Goal: Task Accomplishment & Management: Manage account settings

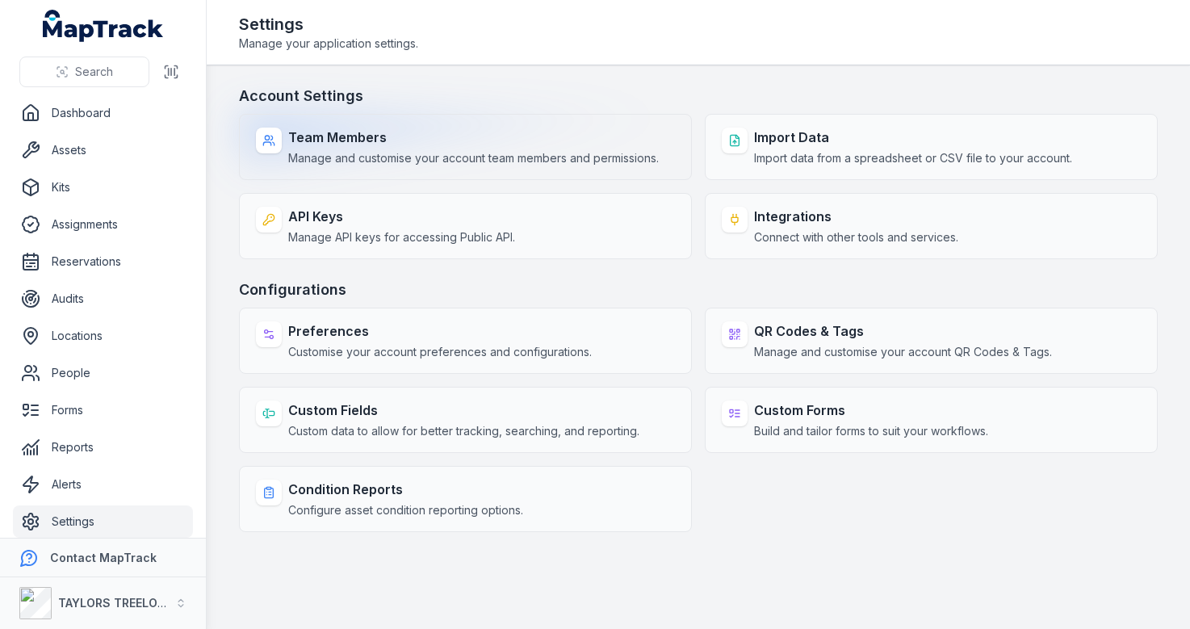
click at [574, 164] on span "Manage and customise your account team members and permissions." at bounding box center [473, 158] width 370 height 16
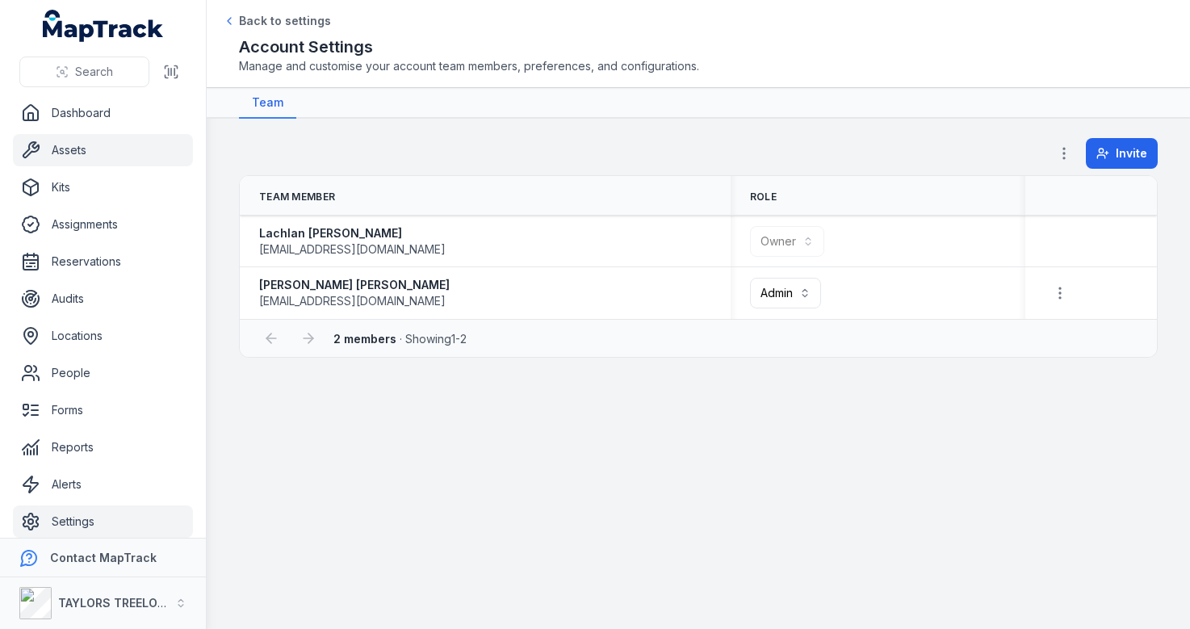
click at [73, 156] on link "Assets" at bounding box center [103, 150] width 180 height 32
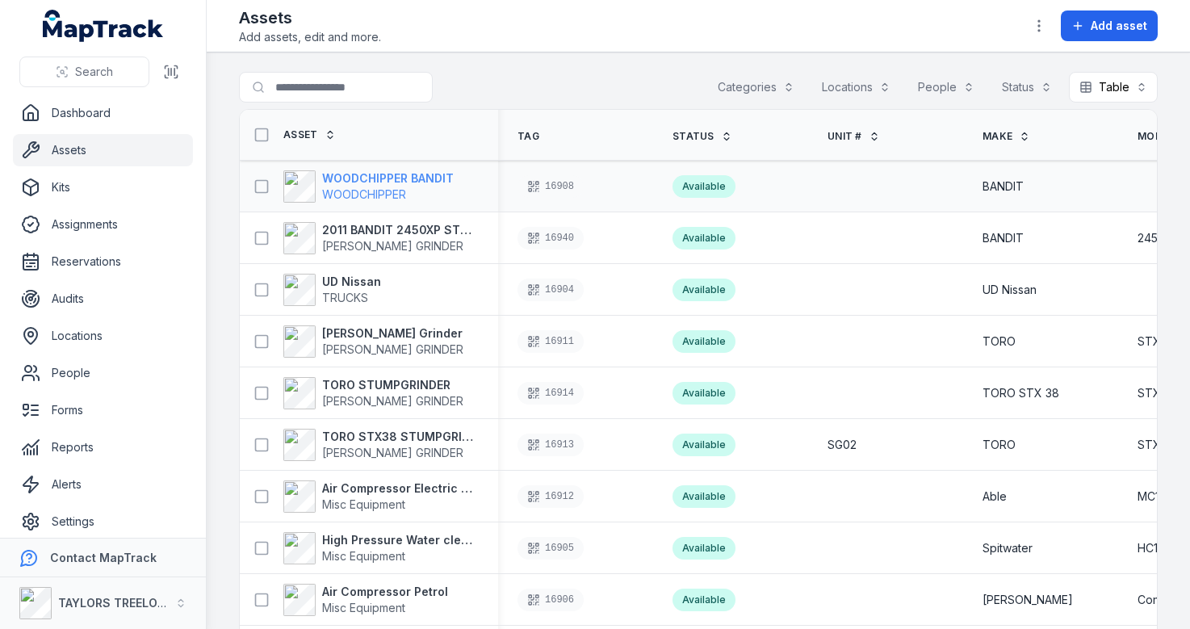
click at [368, 194] on span "WOODCHIPPER" at bounding box center [364, 194] width 84 height 14
click at [591, 86] on div "Search for assets Categories Locations People Status Table *****" at bounding box center [698, 90] width 918 height 37
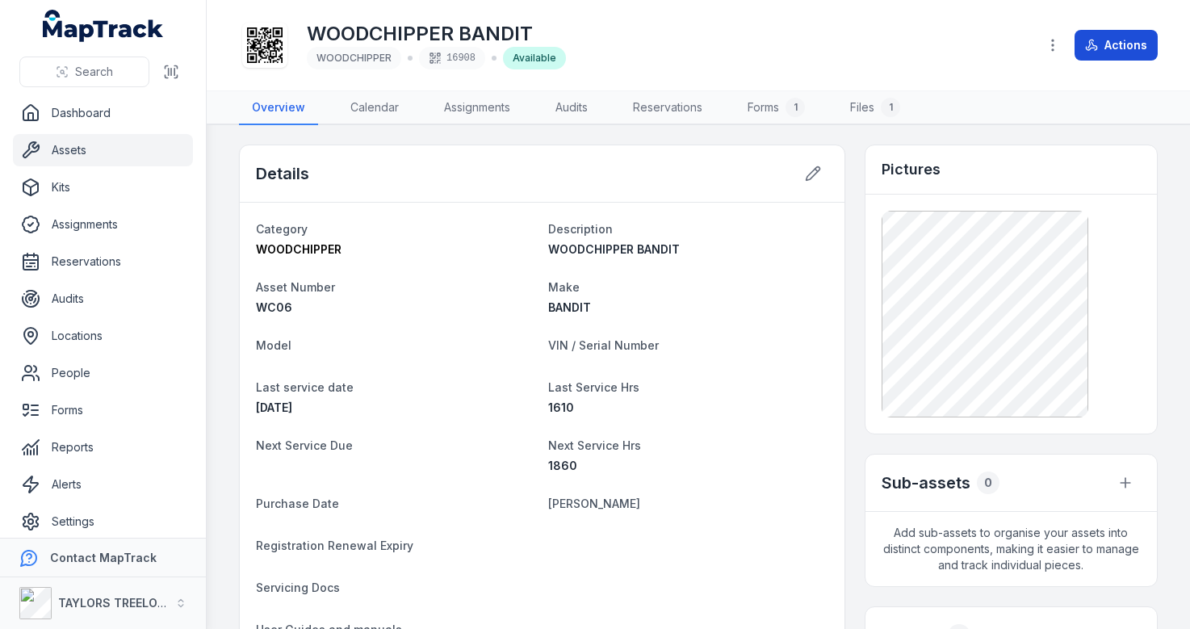
click at [1129, 51] on button "Actions" at bounding box center [1115, 45] width 83 height 31
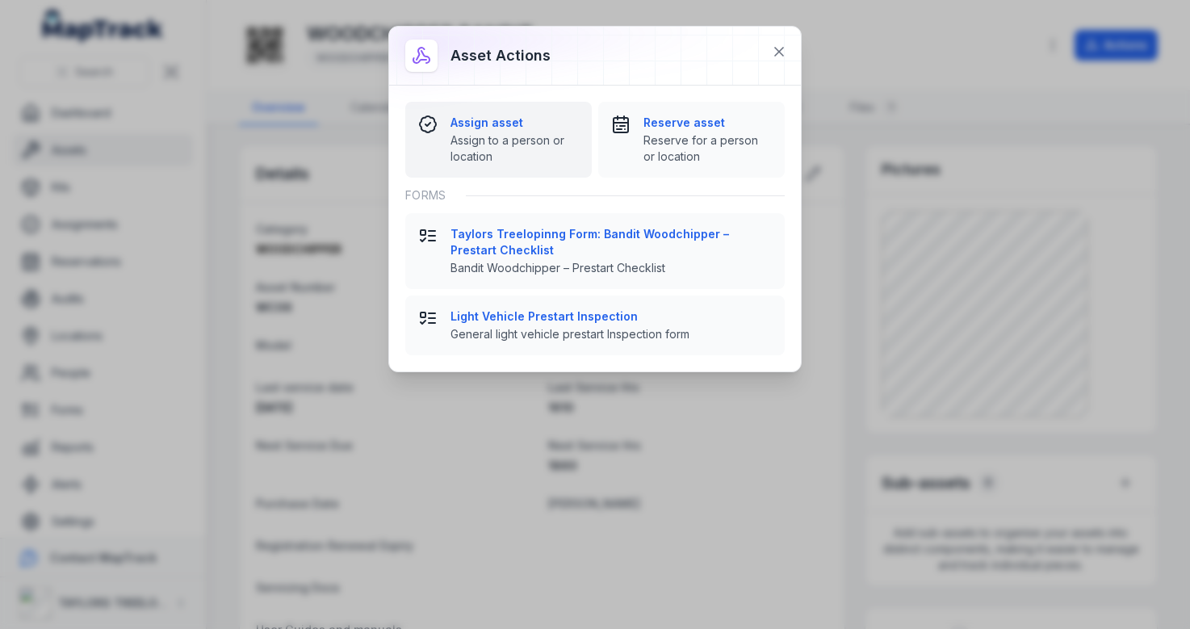
click at [556, 139] on span "Assign to a person or location" at bounding box center [514, 148] width 128 height 32
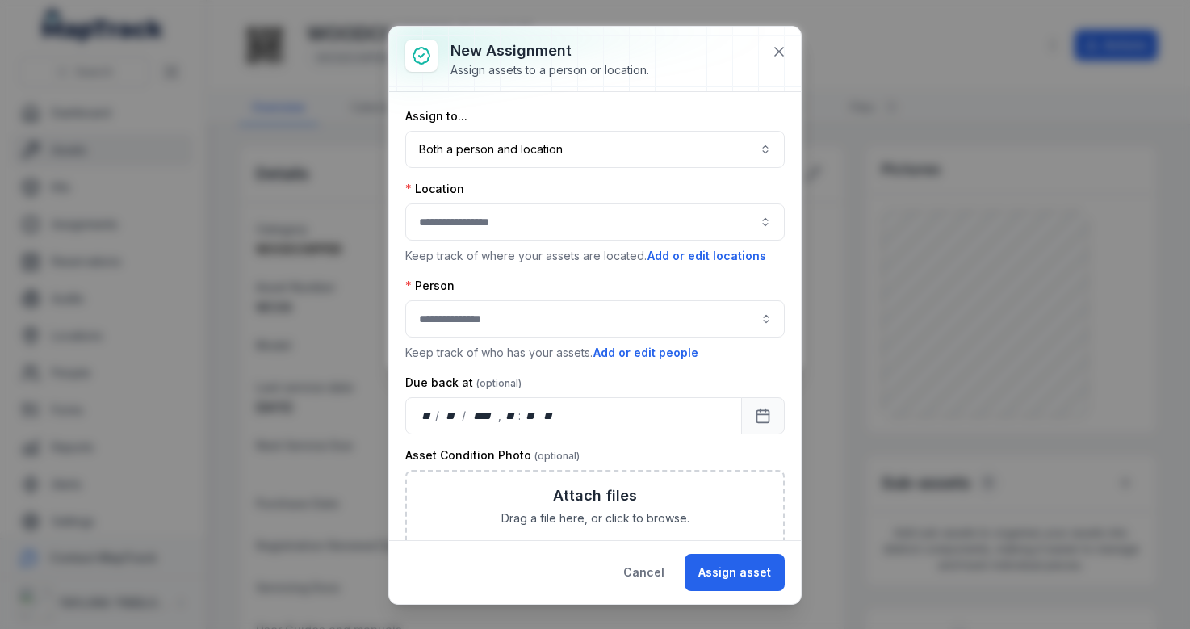
click at [531, 243] on div "Location Keep track of where your assets are located. Add or edit locations" at bounding box center [594, 223] width 379 height 84
click at [554, 217] on button "button" at bounding box center [594, 221] width 379 height 37
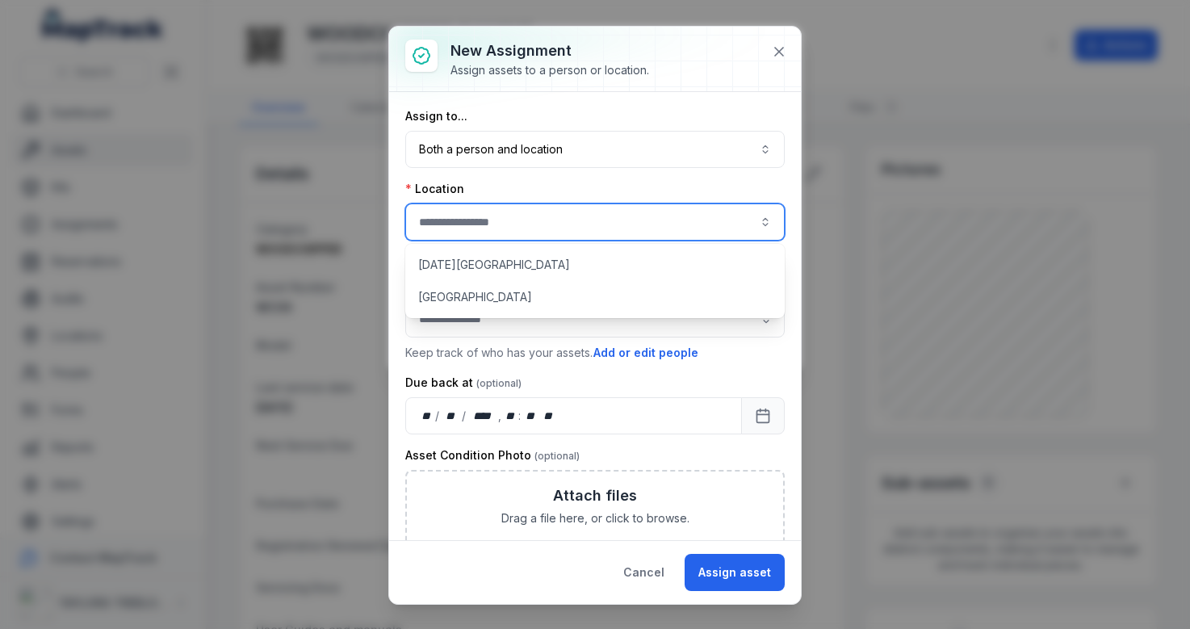
click at [563, 188] on div "Location" at bounding box center [594, 189] width 379 height 16
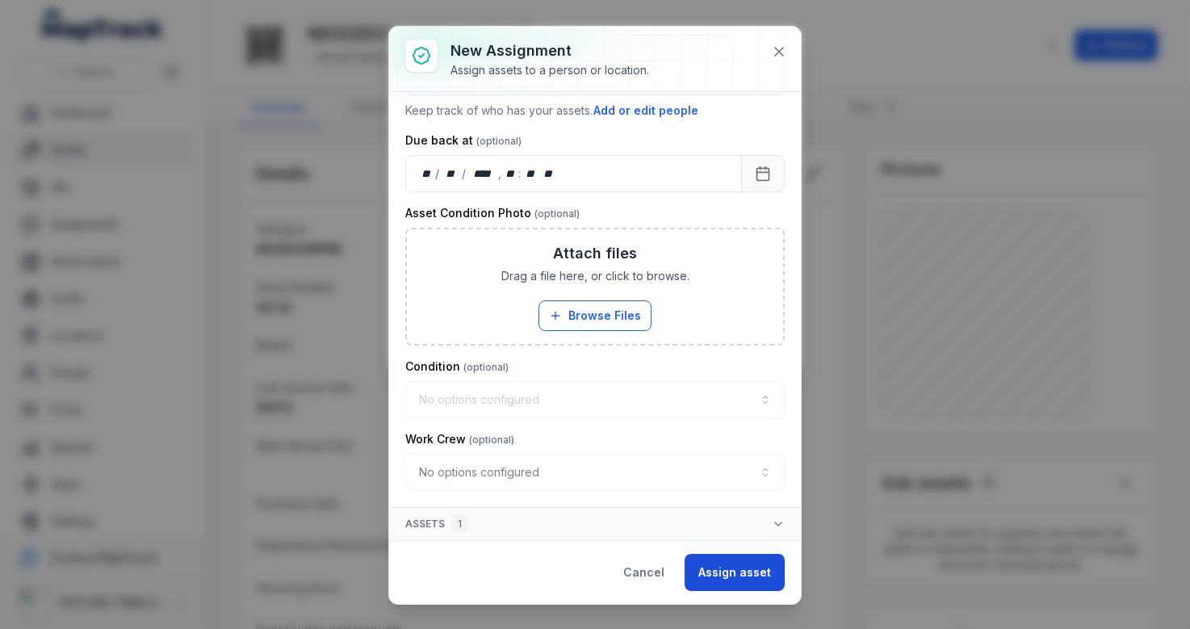
scroll to position [242, 0]
click at [740, 567] on button "Assign asset" at bounding box center [734, 572] width 100 height 37
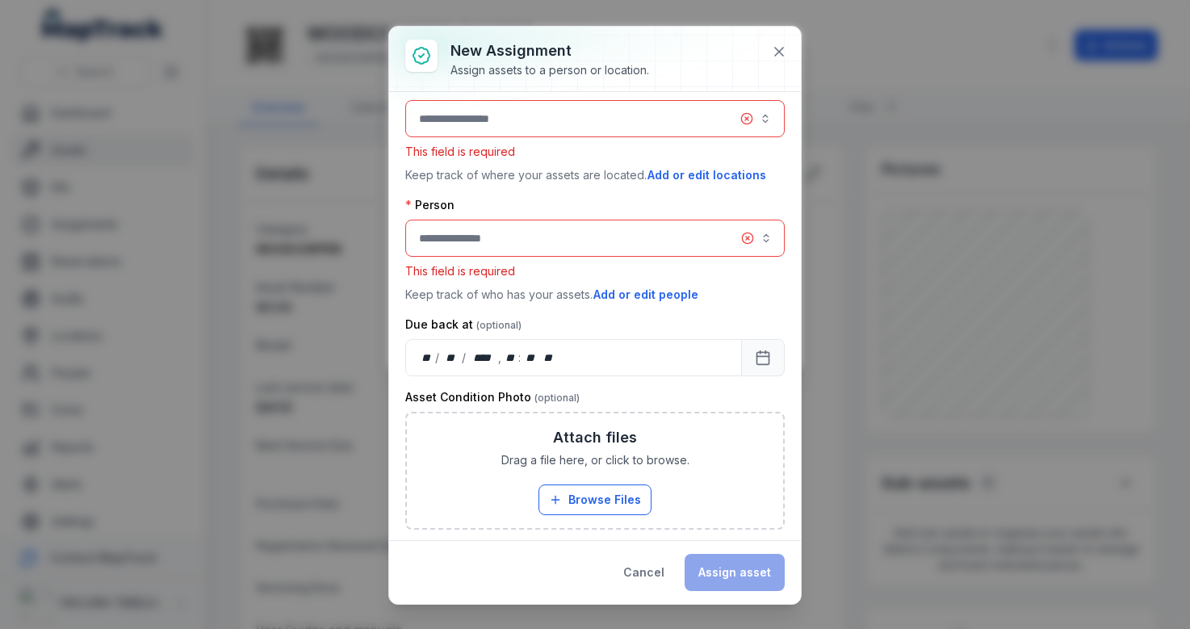
scroll to position [38, 0]
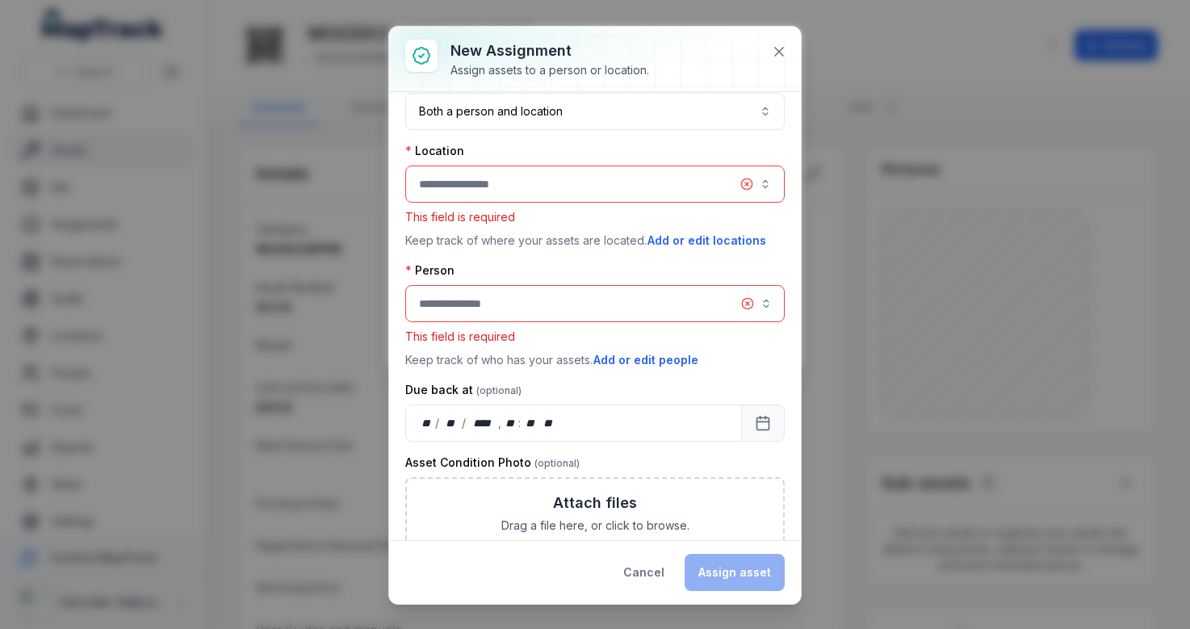
click at [613, 179] on button "button" at bounding box center [594, 183] width 379 height 37
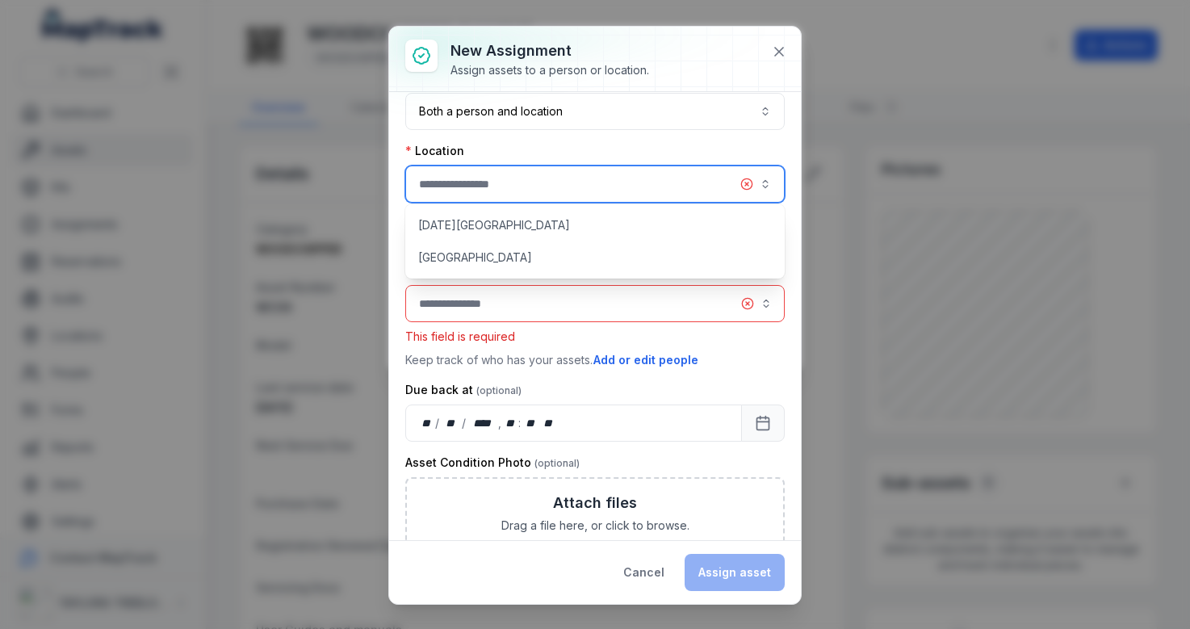
click at [565, 242] on div "[DATE][GEOGRAPHIC_DATA] [GEOGRAPHIC_DATA]" at bounding box center [594, 241] width 379 height 74
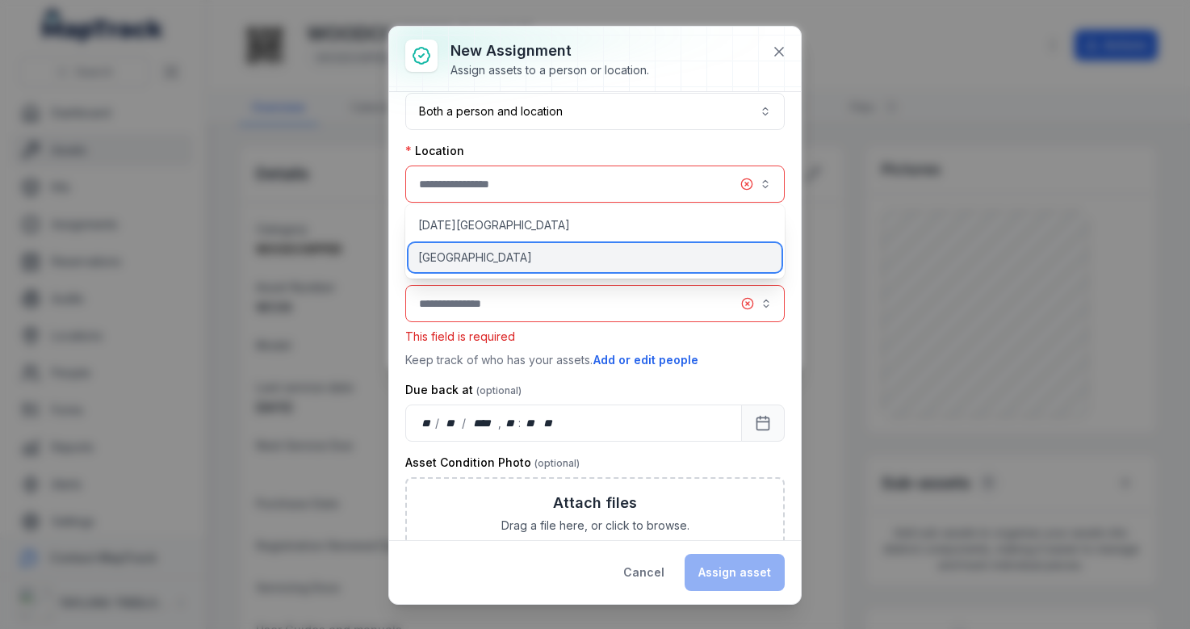
click at [562, 252] on div "[GEOGRAPHIC_DATA]" at bounding box center [594, 257] width 373 height 29
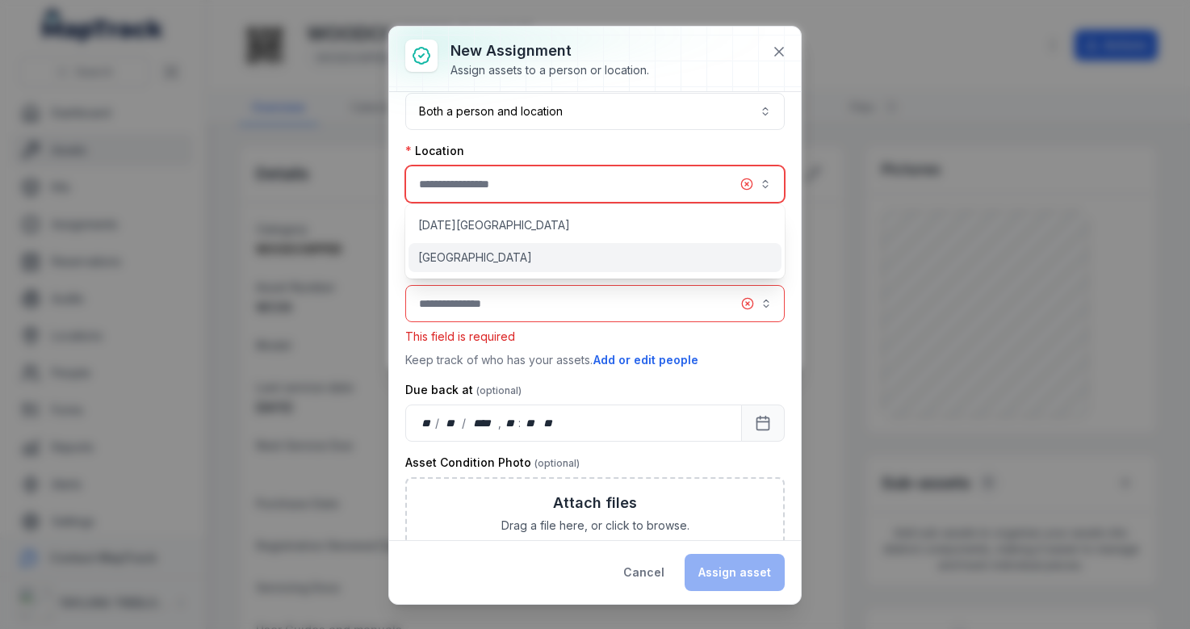
type input "**********"
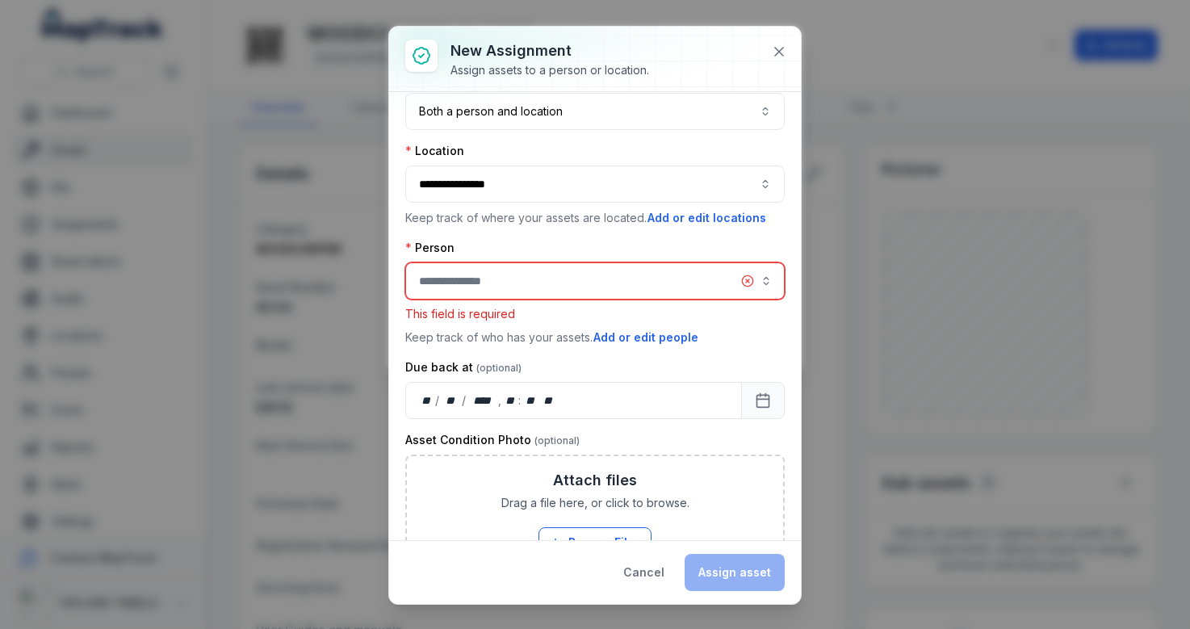
click at [565, 291] on input "assignment-add:person-label" at bounding box center [594, 280] width 379 height 37
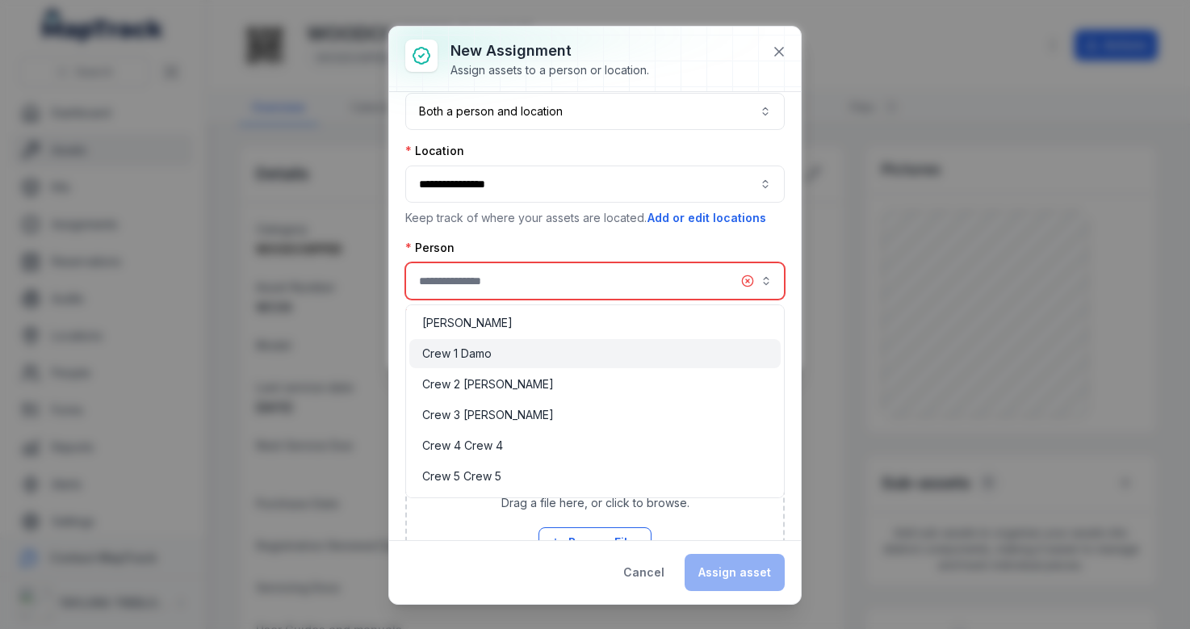
type input "**********"
click at [548, 358] on div "Crew 1 Damo" at bounding box center [594, 353] width 345 height 16
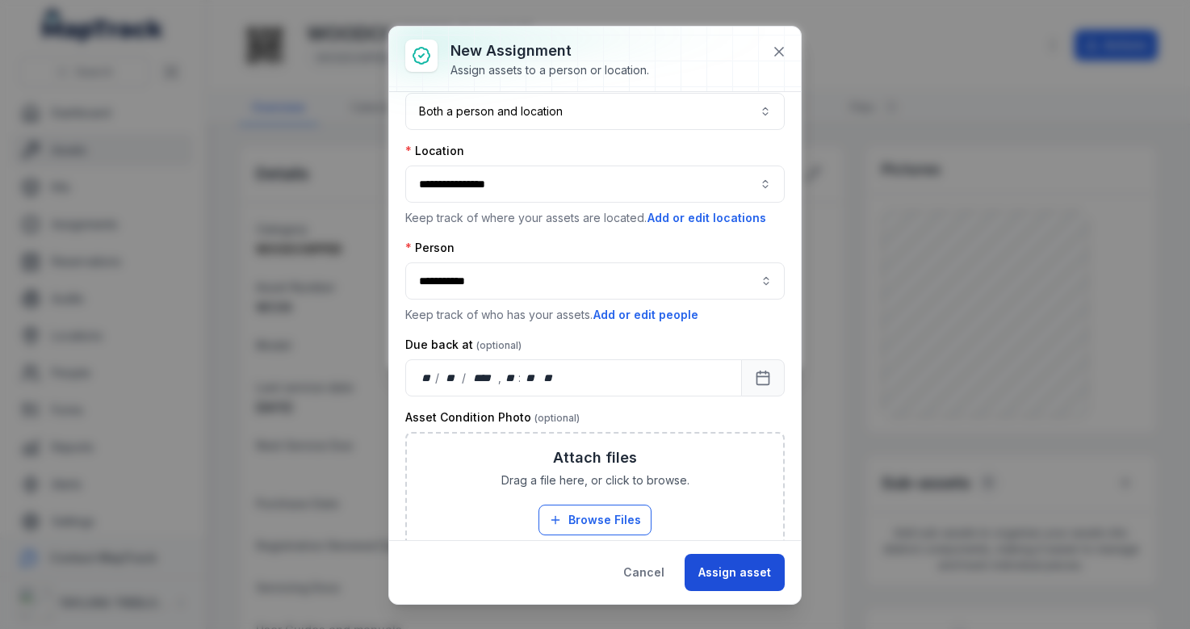
click at [708, 560] on button "Assign asset" at bounding box center [734, 572] width 100 height 37
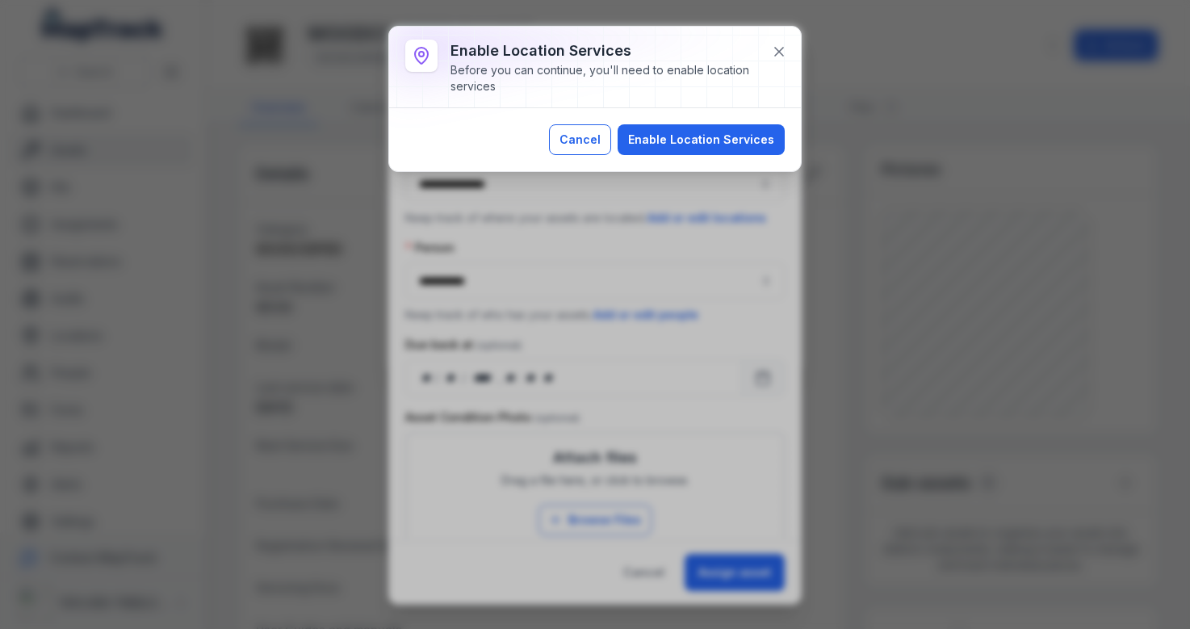
click at [594, 142] on button "Cancel" at bounding box center [580, 139] width 62 height 31
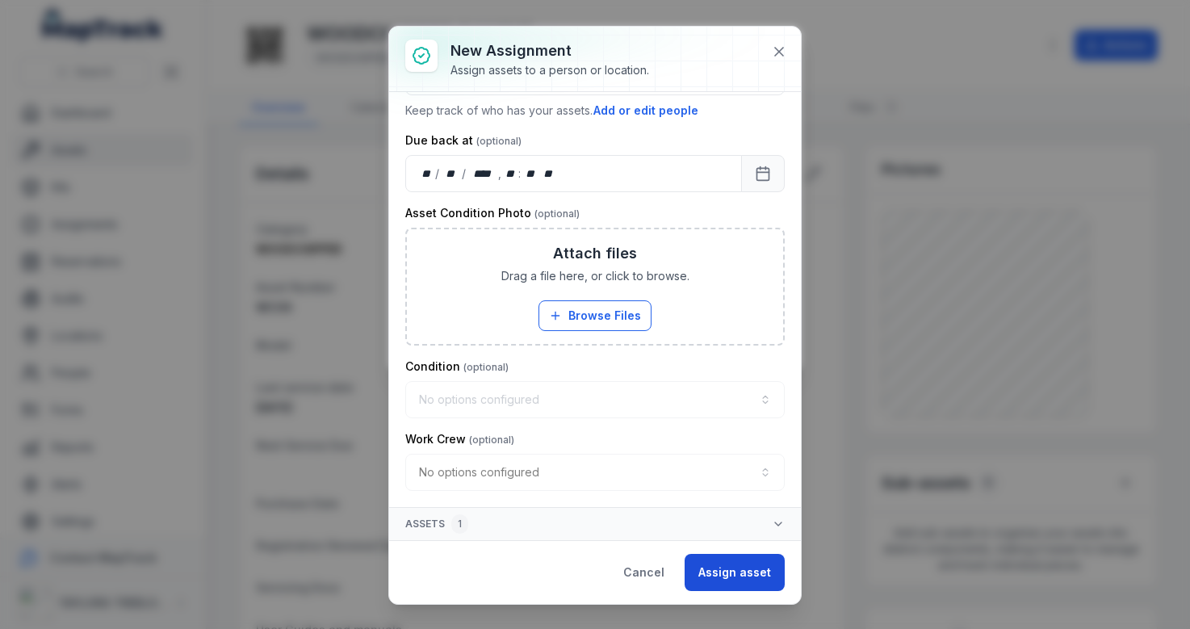
scroll to position [242, 0]
click at [727, 562] on button "Assign asset" at bounding box center [734, 572] width 100 height 37
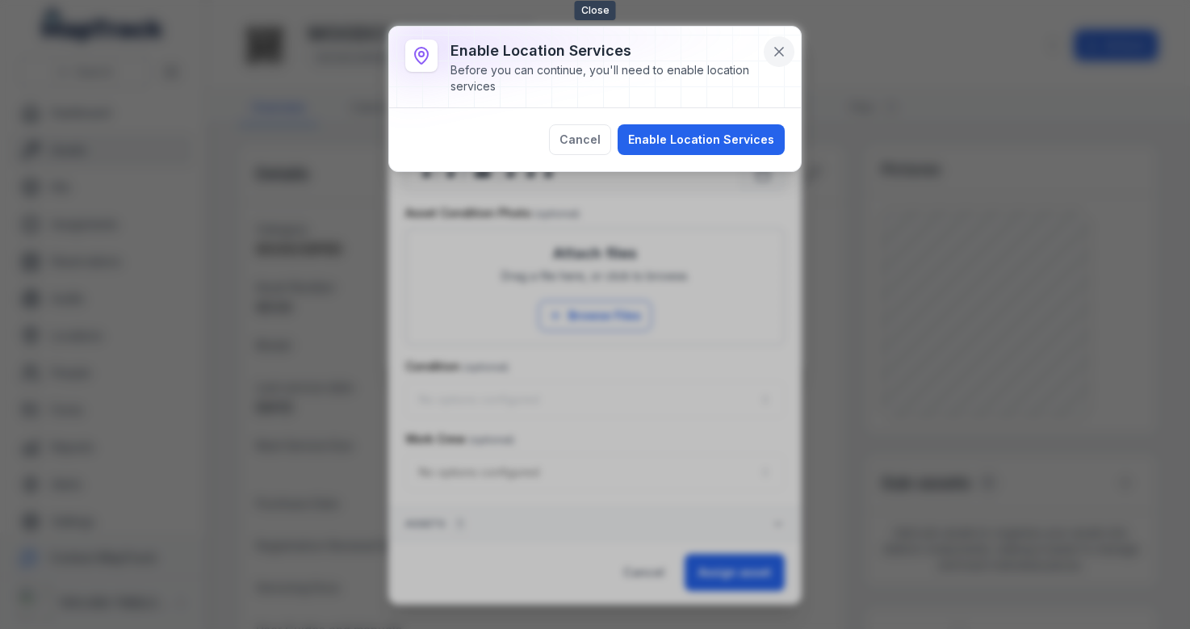
click at [769, 50] on button at bounding box center [778, 51] width 31 height 31
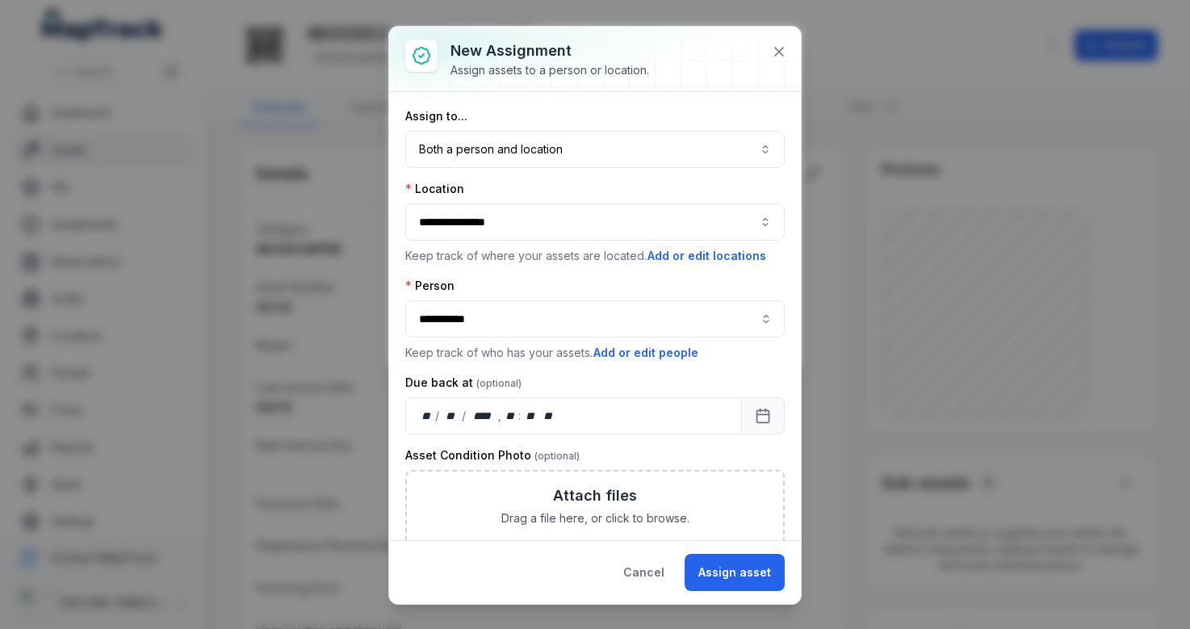
scroll to position [0, 0]
click at [780, 52] on icon at bounding box center [779, 52] width 8 height 8
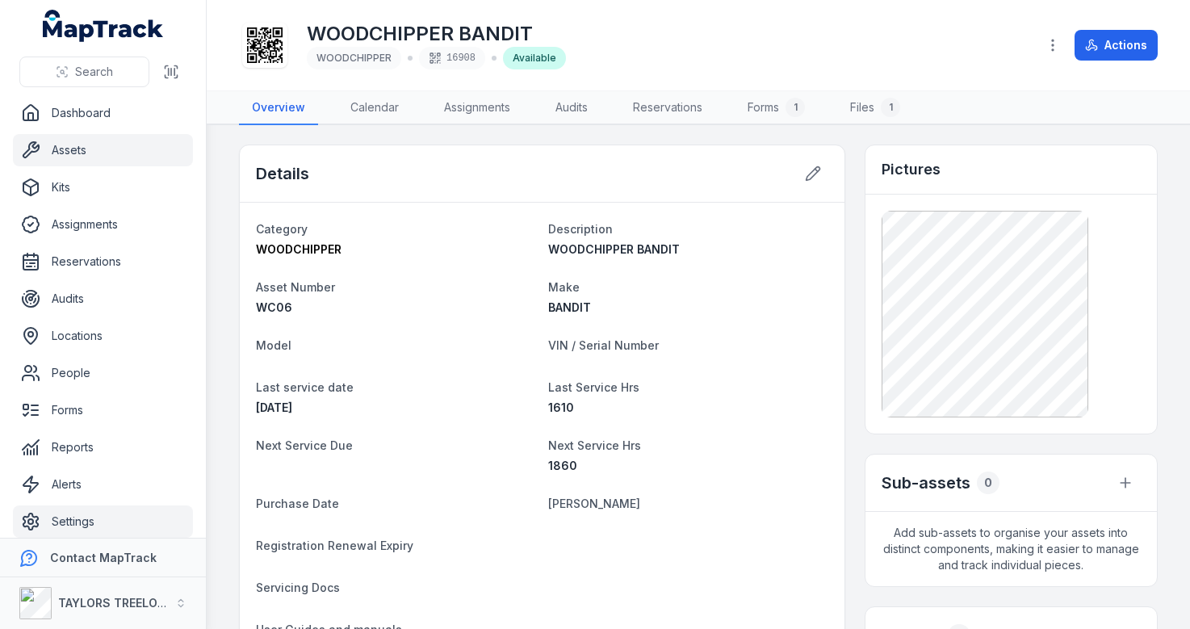
click at [96, 518] on link "Settings" at bounding box center [103, 521] width 180 height 32
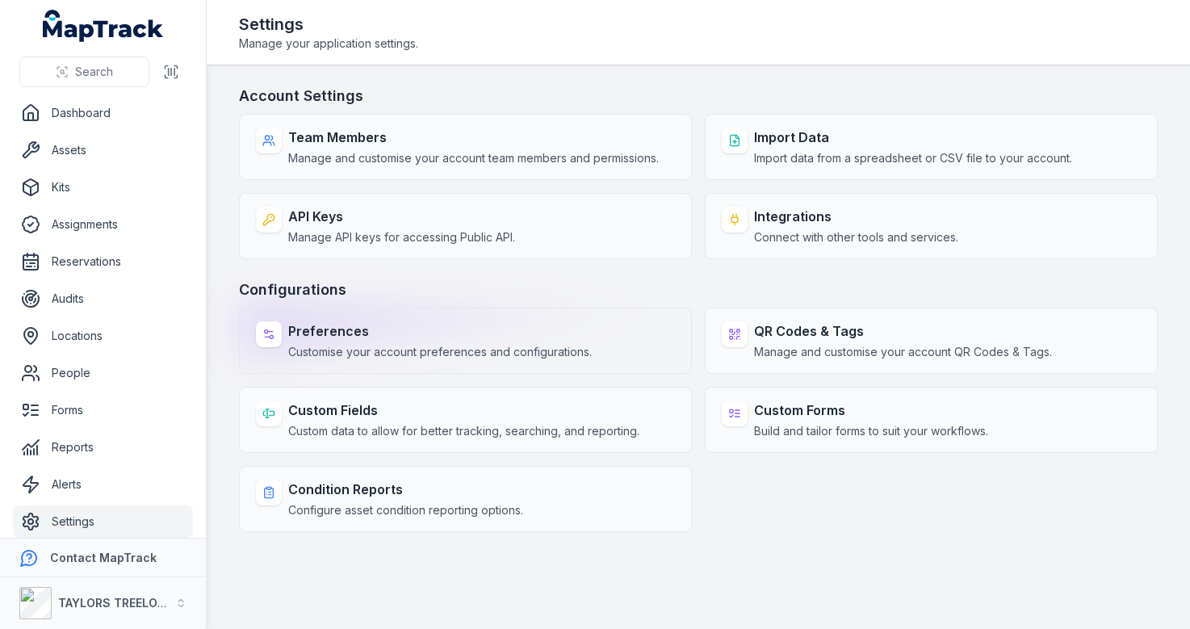
click at [434, 334] on strong "Preferences" at bounding box center [439, 330] width 303 height 19
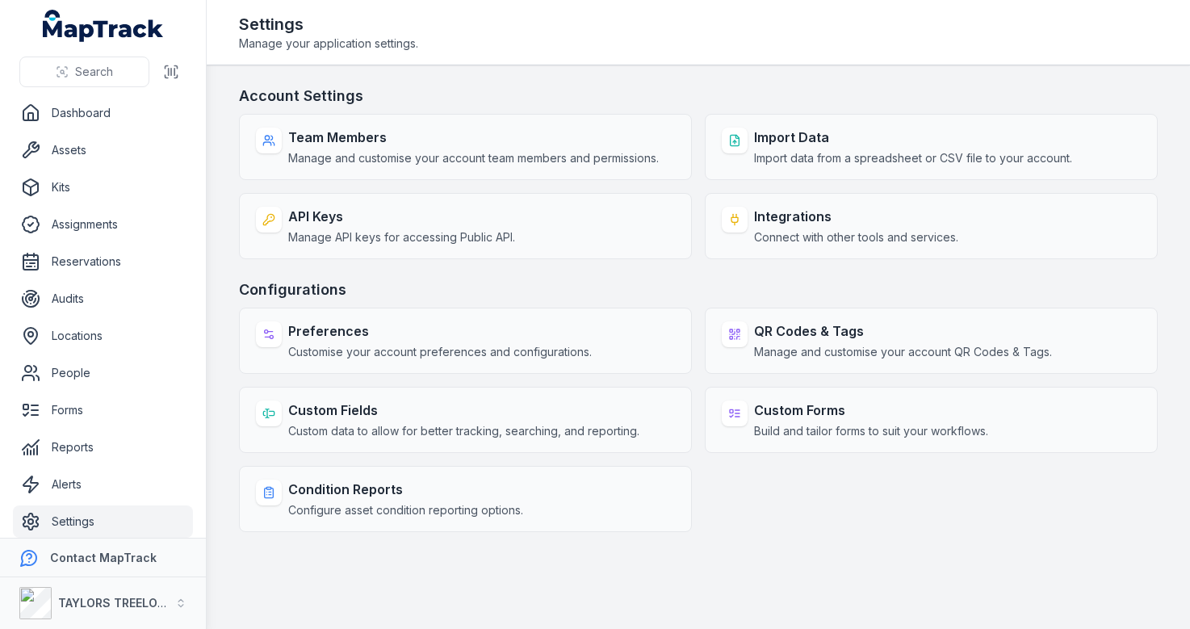
click at [543, 294] on h3 "Configurations" at bounding box center [698, 289] width 918 height 23
select select "***"
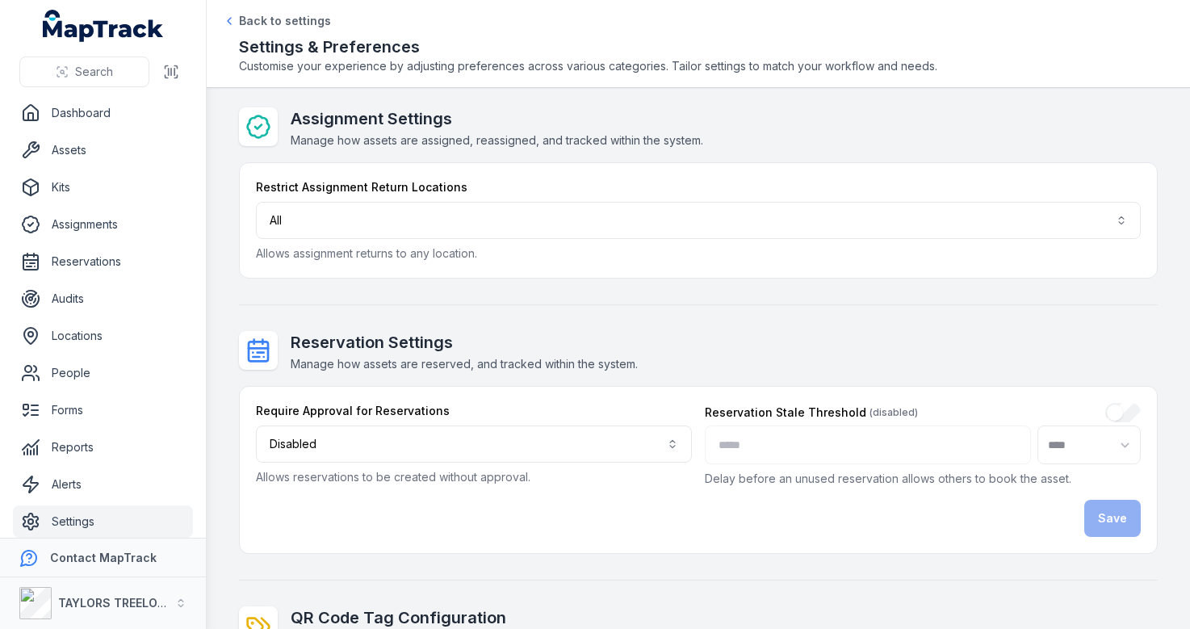
click at [61, 508] on link "Settings" at bounding box center [103, 521] width 180 height 32
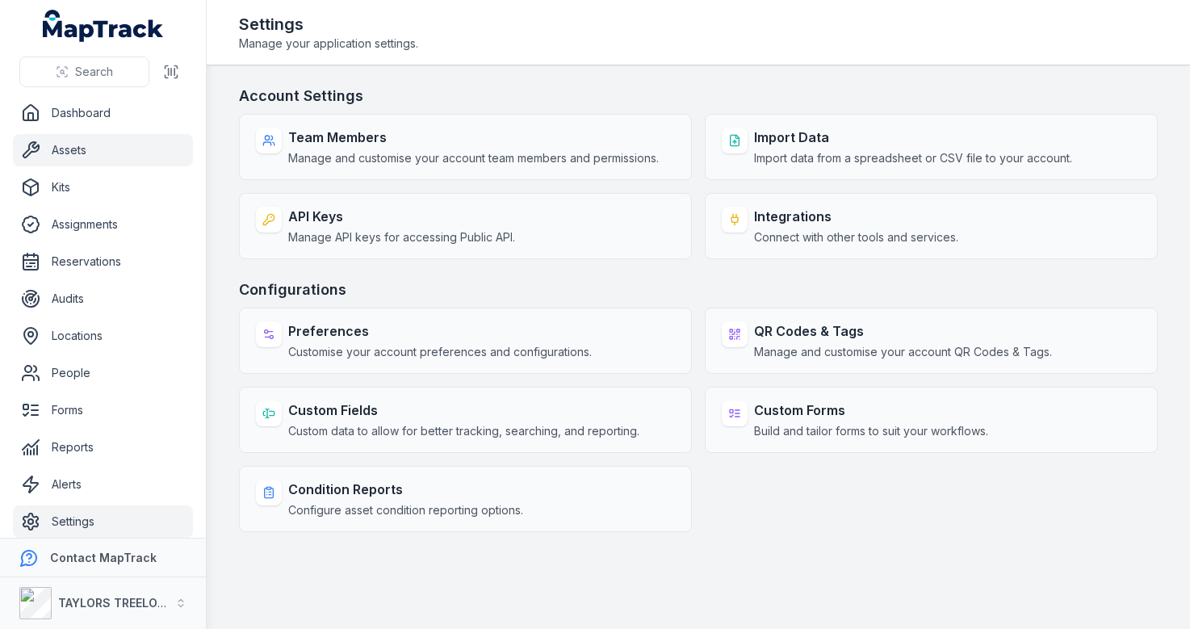
click at [77, 152] on link "Assets" at bounding box center [103, 150] width 180 height 32
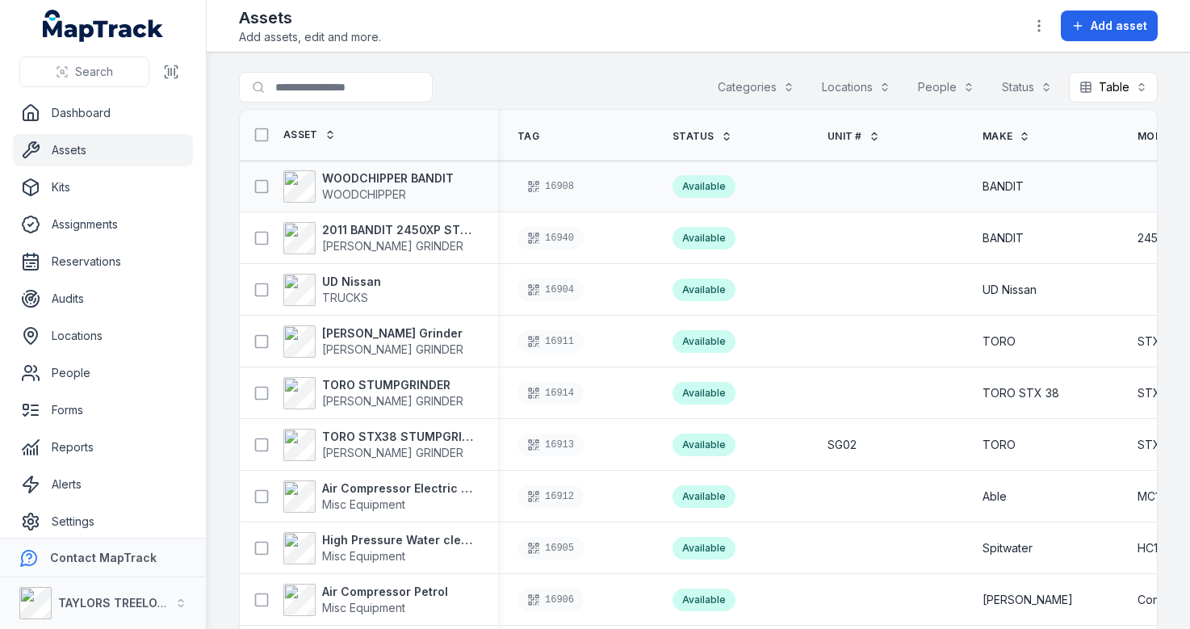
click at [397, 167] on div "WOODCHIPPER BANDIT WOODCHIPPER" at bounding box center [369, 186] width 258 height 45
click at [397, 192] on span "WOODCHIPPER" at bounding box center [364, 194] width 84 height 14
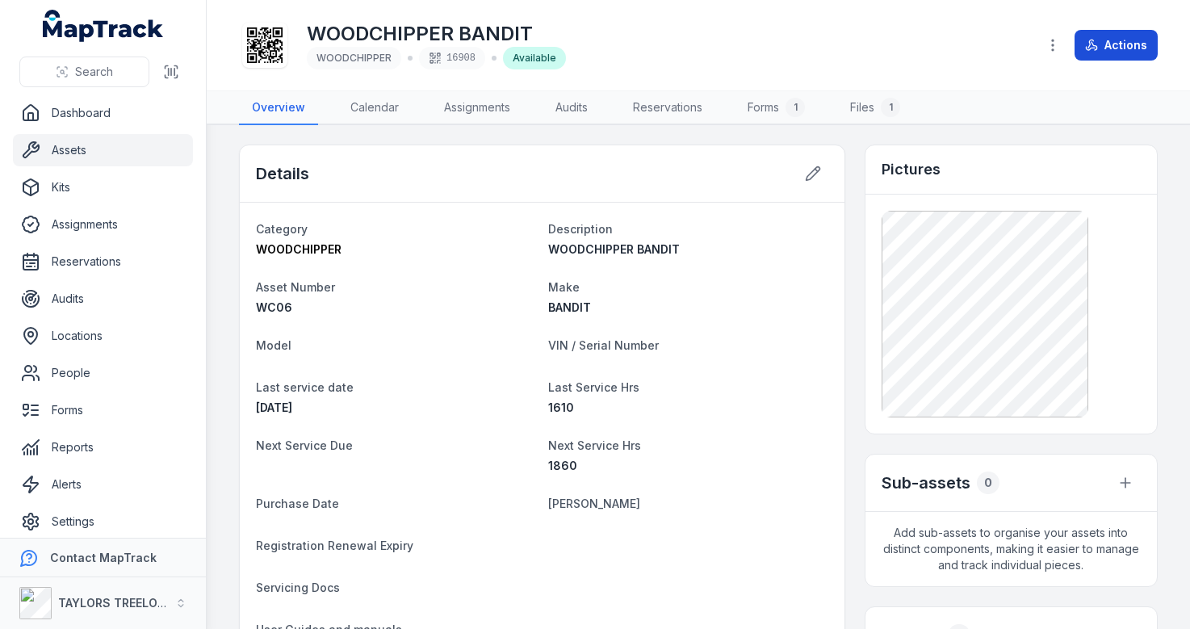
click at [1151, 51] on button "Actions" at bounding box center [1115, 45] width 83 height 31
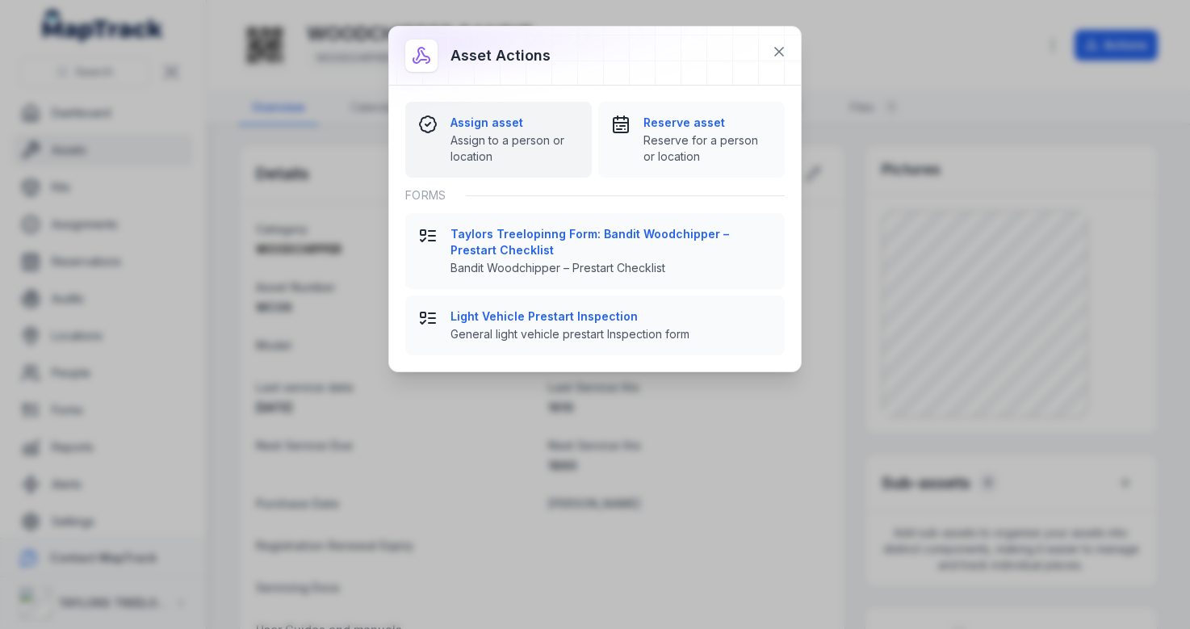
click at [564, 171] on button "Assign asset Assign to a person or location" at bounding box center [498, 140] width 186 height 76
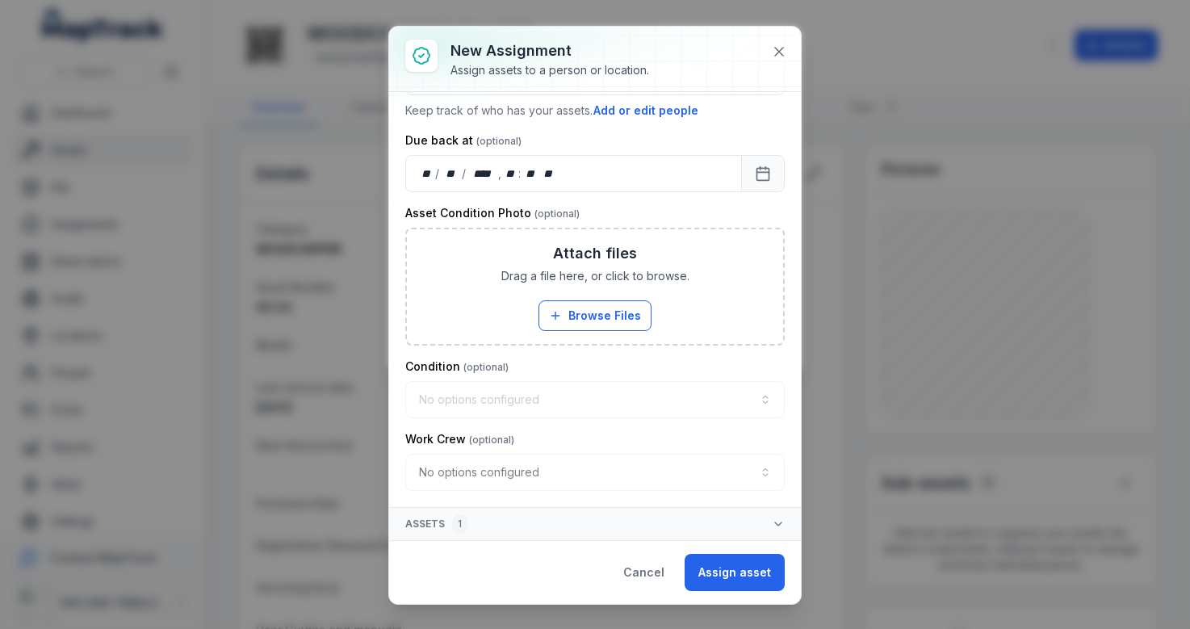
scroll to position [242, 0]
click at [533, 470] on div "No options configured" at bounding box center [594, 472] width 379 height 37
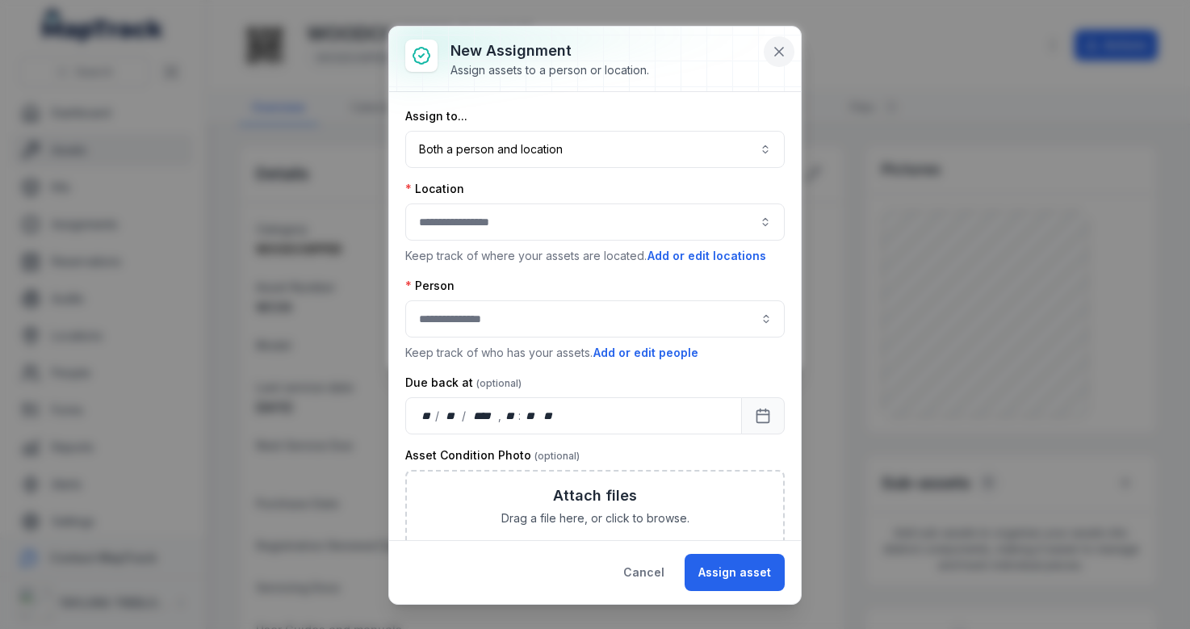
scroll to position [0, 0]
click at [782, 48] on icon at bounding box center [779, 52] width 8 height 8
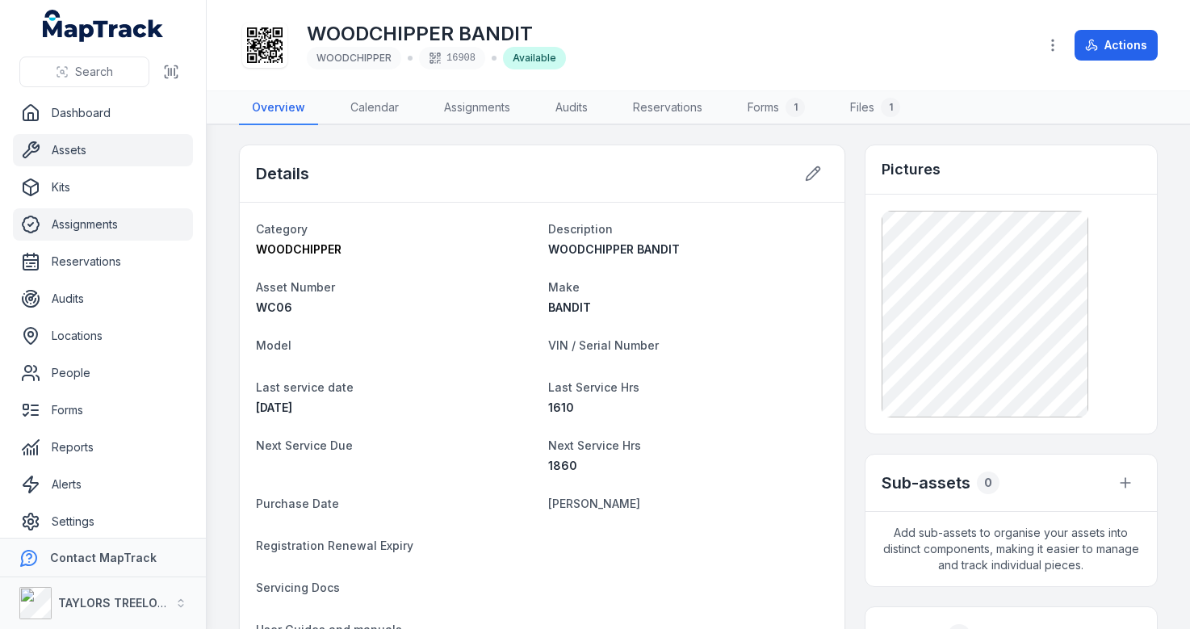
click at [110, 228] on link "Assignments" at bounding box center [103, 224] width 180 height 32
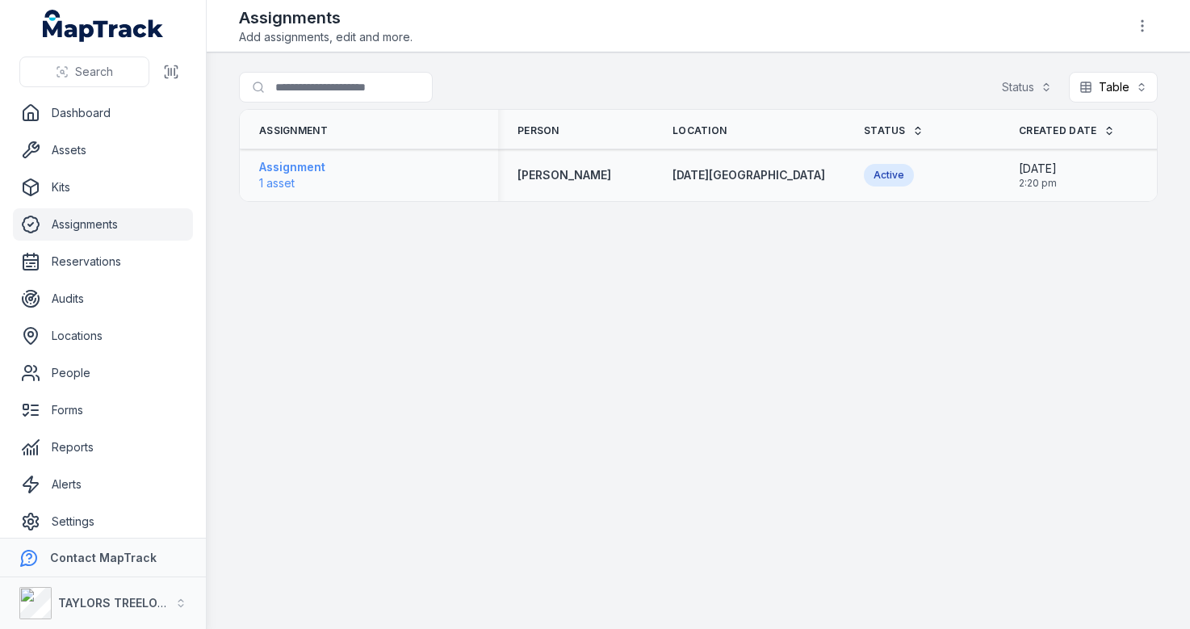
click at [302, 166] on strong "Assignment" at bounding box center [292, 167] width 66 height 16
click at [613, 377] on main "Search for assignments Status Table ***** Assignment Person Location Status Cre…" at bounding box center [698, 340] width 983 height 576
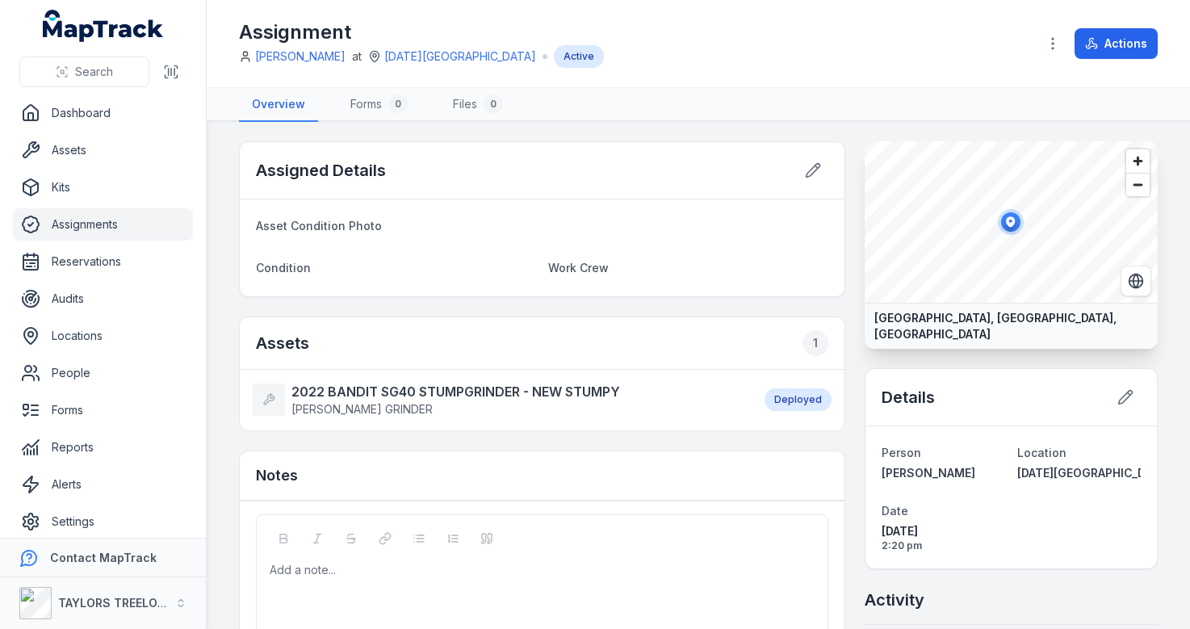
scroll to position [33, 0]
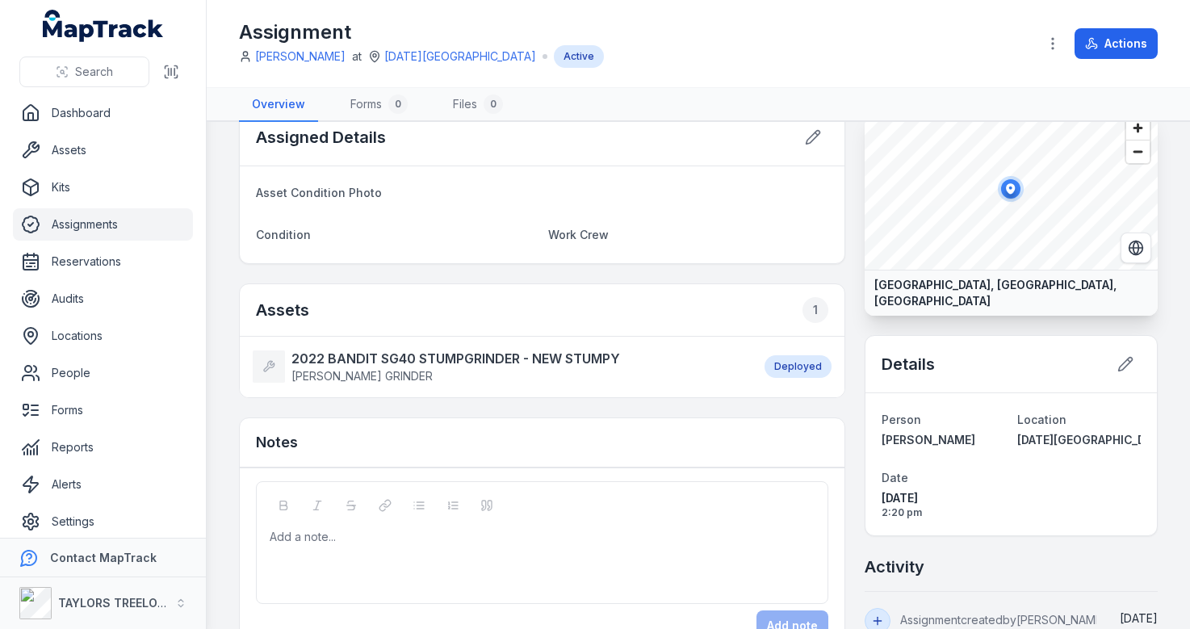
click at [1020, 291] on strong "[GEOGRAPHIC_DATA], [GEOGRAPHIC_DATA], [GEOGRAPHIC_DATA]" at bounding box center [1011, 293] width 274 height 32
click at [1020, 287] on strong "[GEOGRAPHIC_DATA], [GEOGRAPHIC_DATA], [GEOGRAPHIC_DATA]" at bounding box center [1011, 293] width 274 height 32
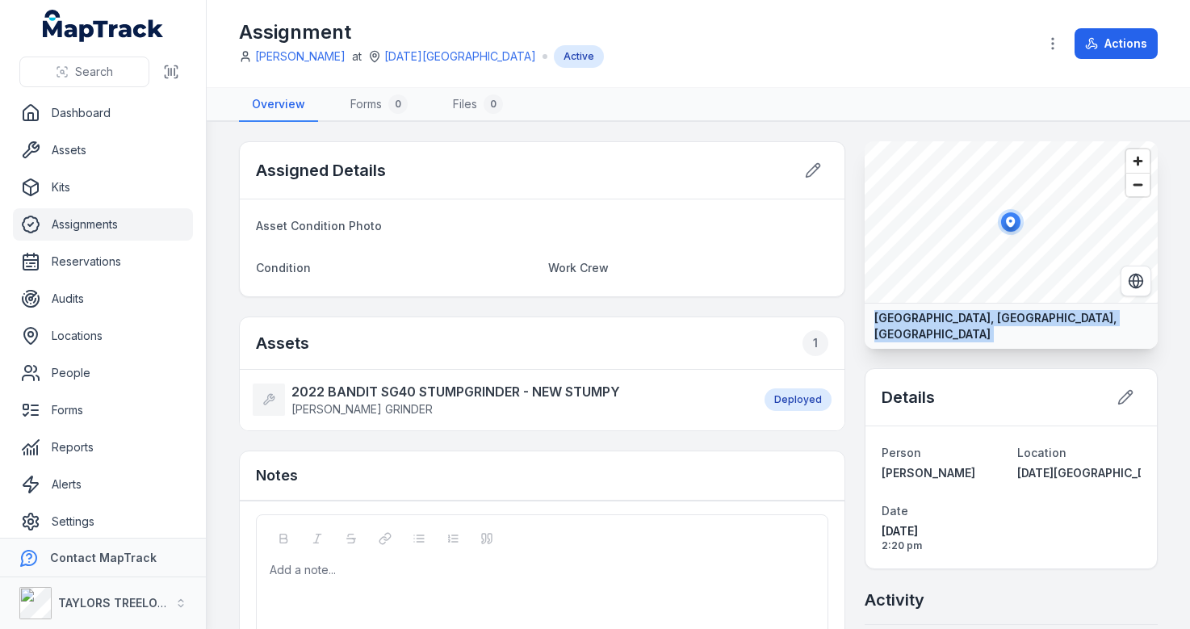
scroll to position [0, 0]
click at [117, 150] on link "Assets" at bounding box center [103, 150] width 180 height 32
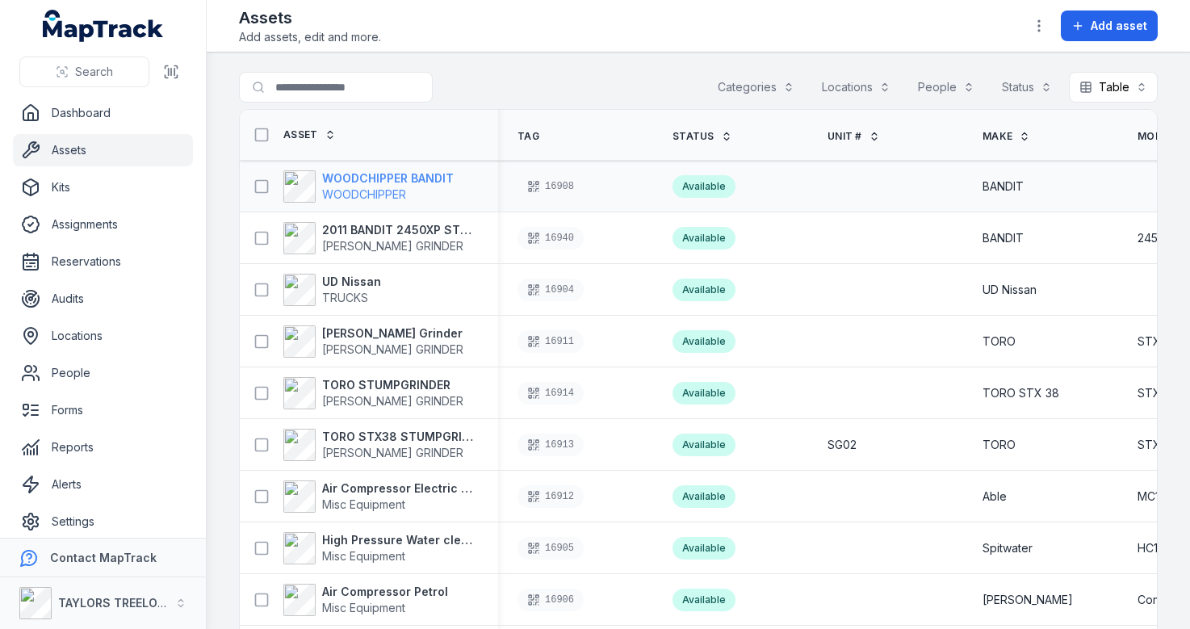
click at [367, 182] on strong "WOODCHIPPER BANDIT" at bounding box center [388, 178] width 132 height 16
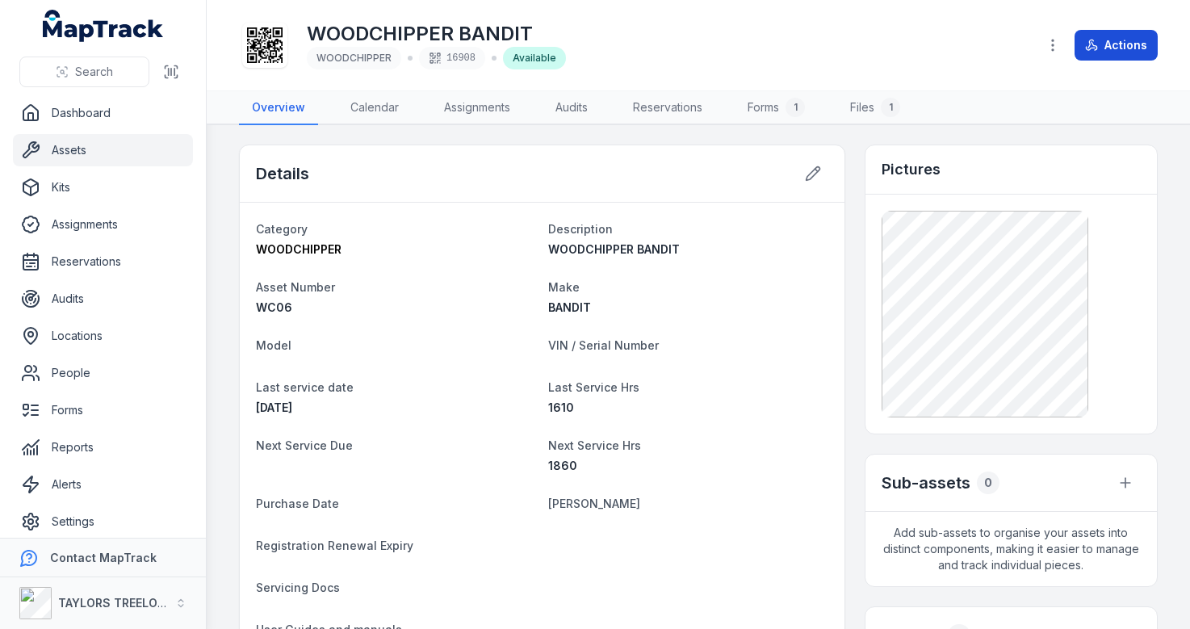
click at [1119, 45] on button "Actions" at bounding box center [1115, 45] width 83 height 31
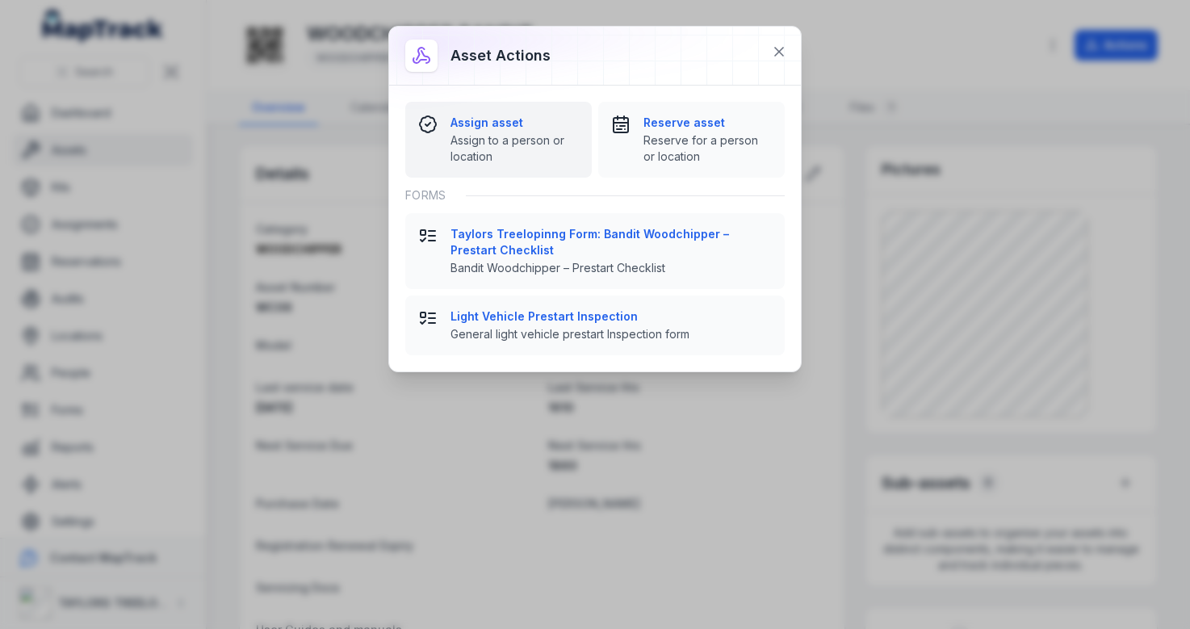
click at [558, 133] on span "Assign to a person or location" at bounding box center [514, 148] width 128 height 32
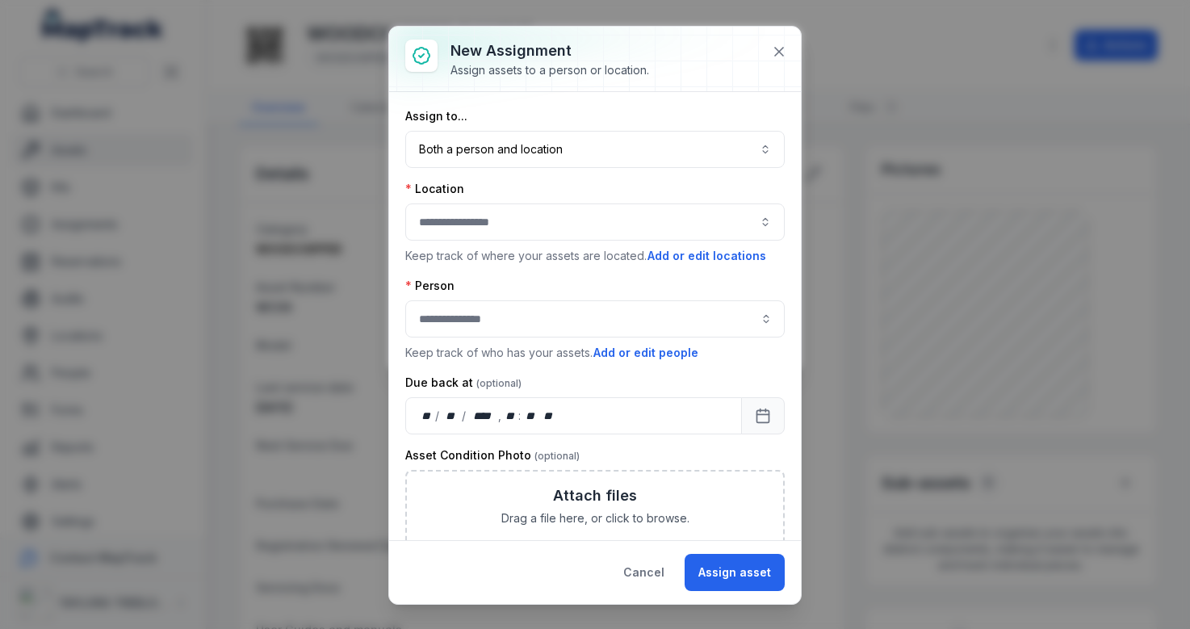
click at [537, 207] on button "button" at bounding box center [594, 221] width 379 height 37
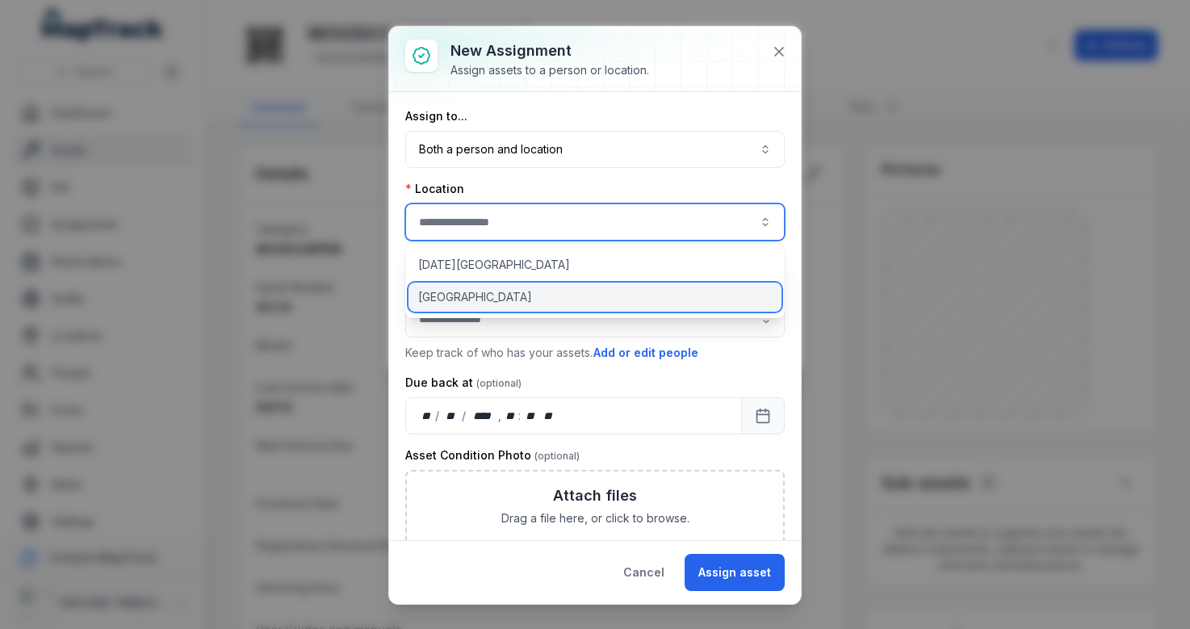
click at [525, 290] on div "[GEOGRAPHIC_DATA]" at bounding box center [594, 296] width 373 height 29
type input "**********"
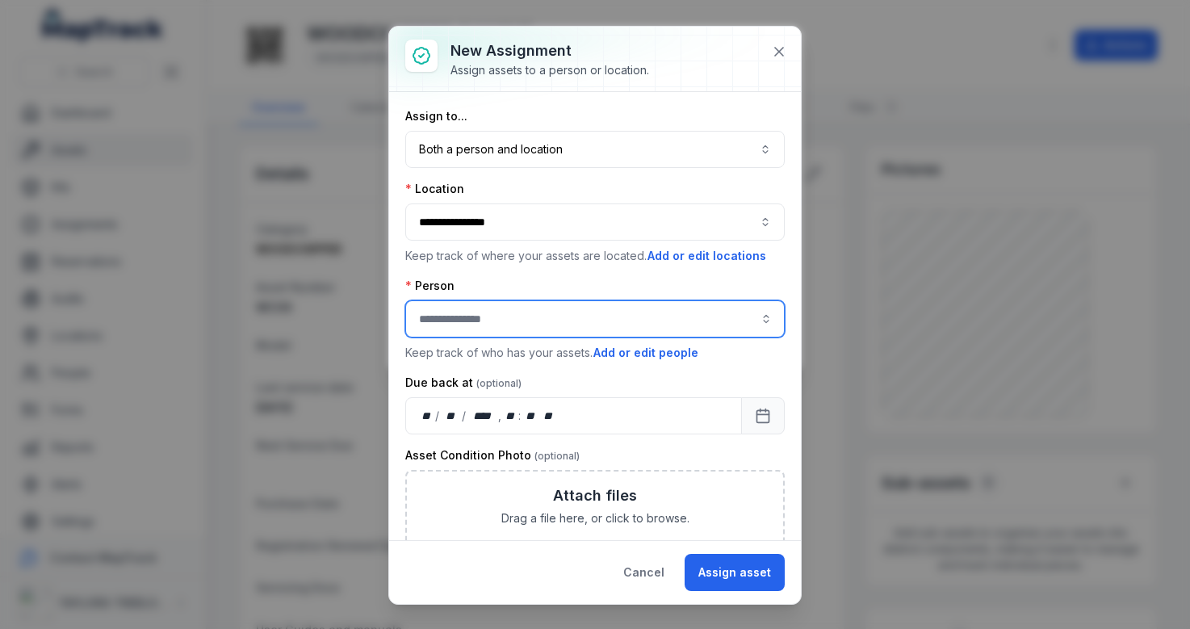
click at [533, 314] on input "assignment-add:person-label" at bounding box center [594, 318] width 379 height 37
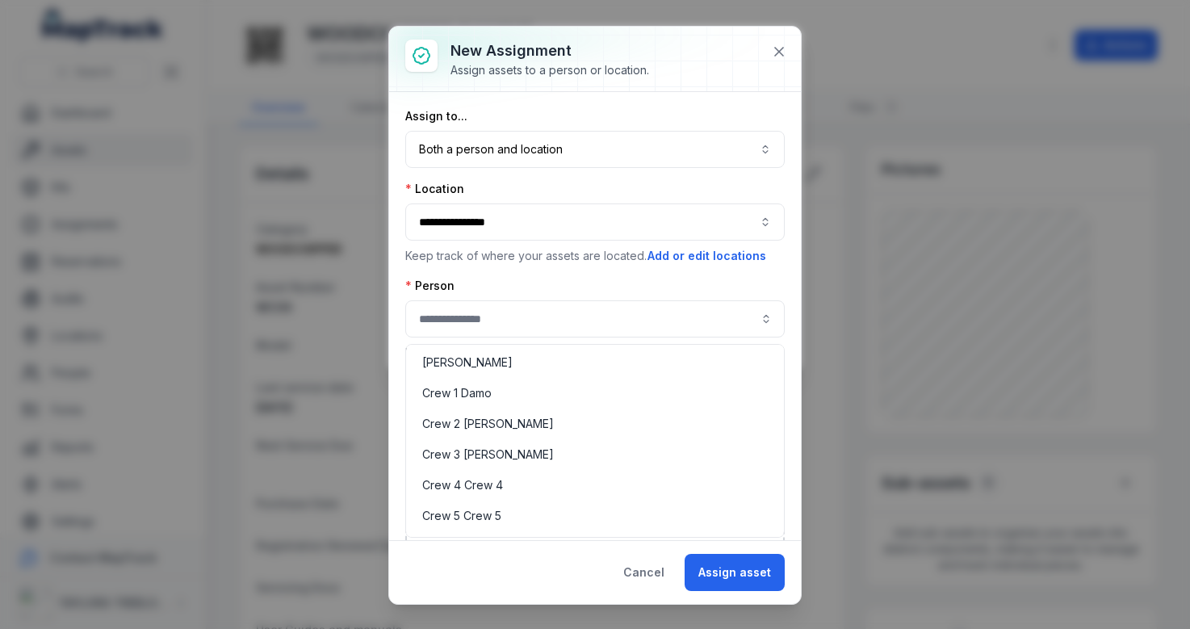
click at [571, 283] on div "Person Keep track of who has your assets. Add or edit people" at bounding box center [594, 320] width 379 height 84
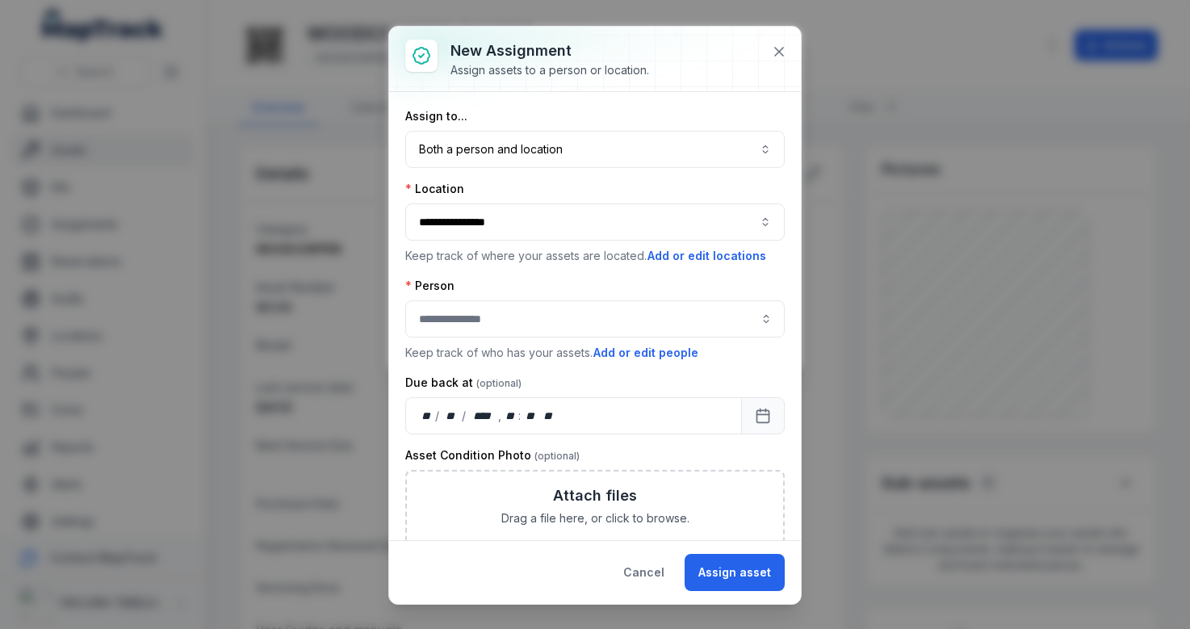
click at [699, 153] on button "Both a person and location ****" at bounding box center [594, 149] width 379 height 37
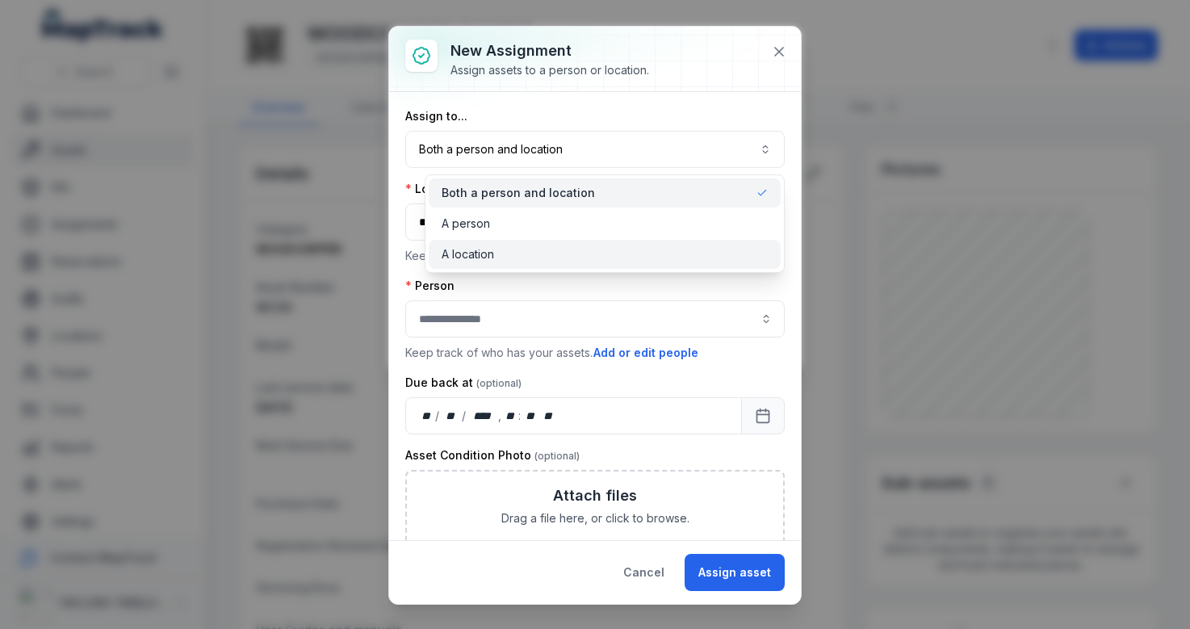
click at [588, 243] on div "A location" at bounding box center [605, 254] width 353 height 29
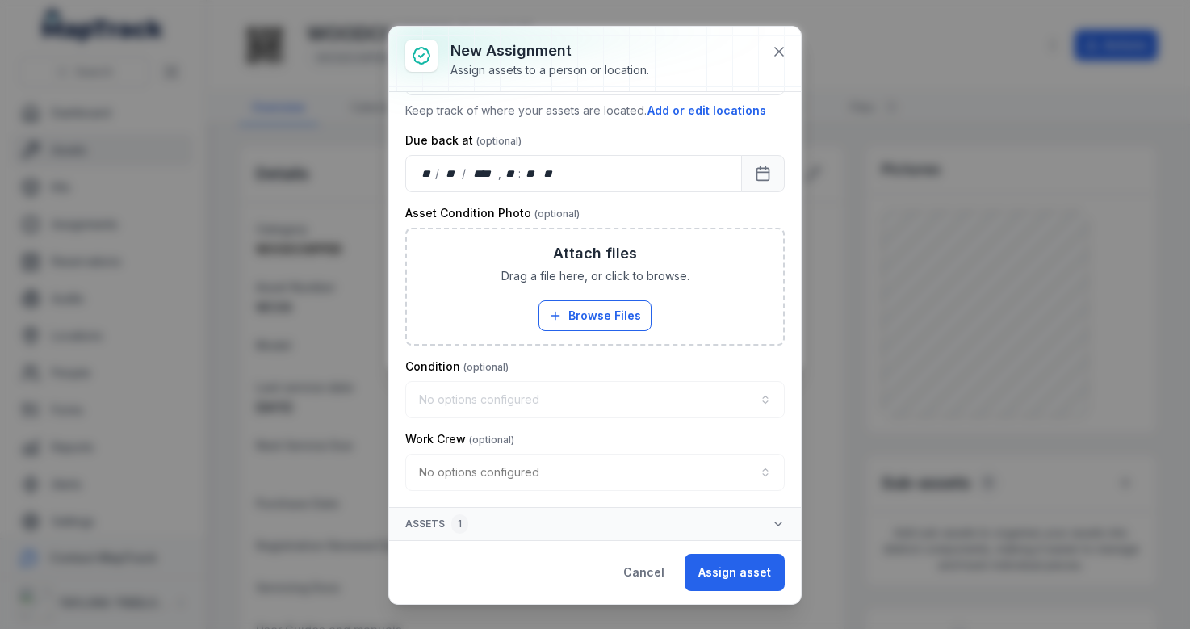
scroll to position [145, 0]
click at [746, 578] on button "Assign asset" at bounding box center [734, 572] width 100 height 37
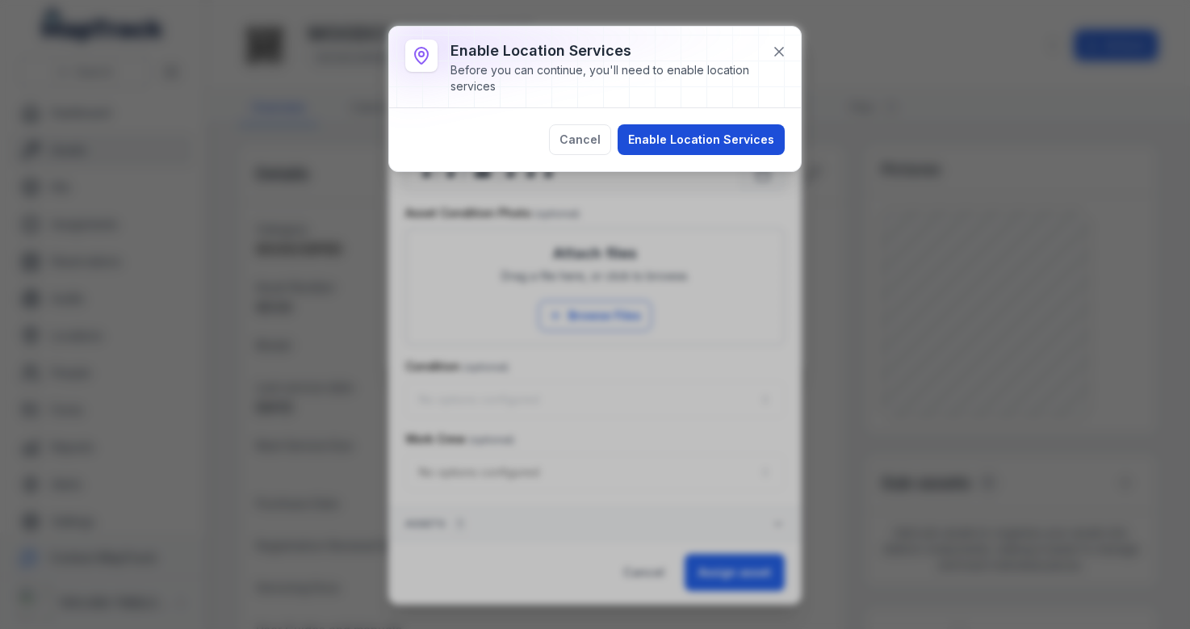
click at [704, 128] on button "Enable Location Services" at bounding box center [700, 139] width 167 height 31
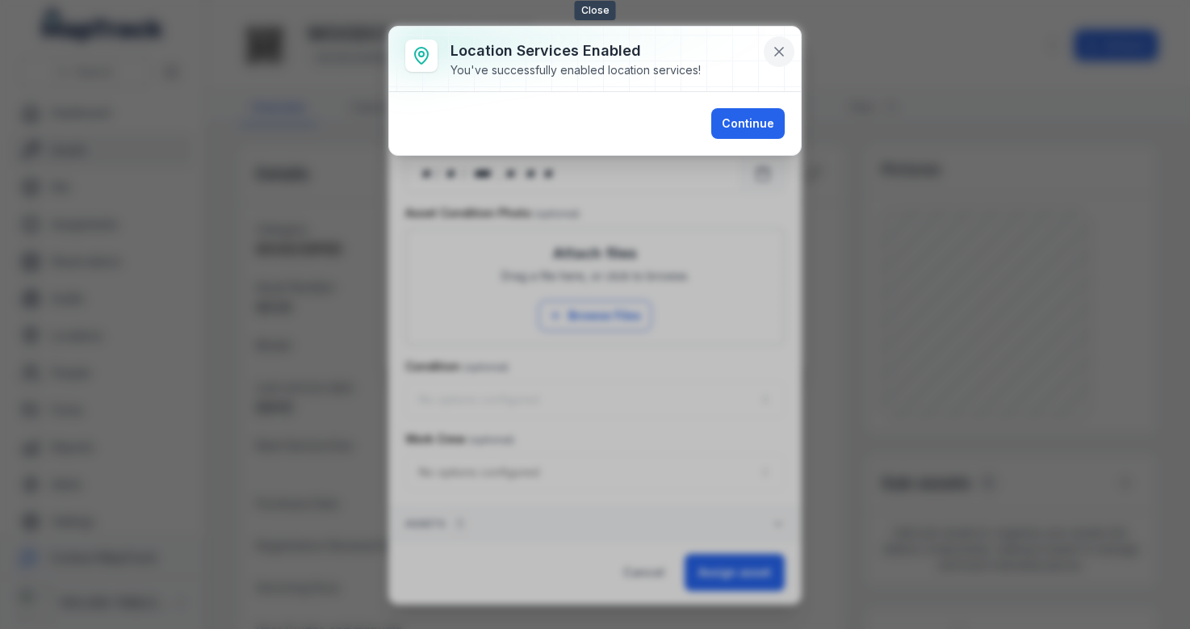
click at [777, 53] on icon at bounding box center [779, 52] width 8 height 8
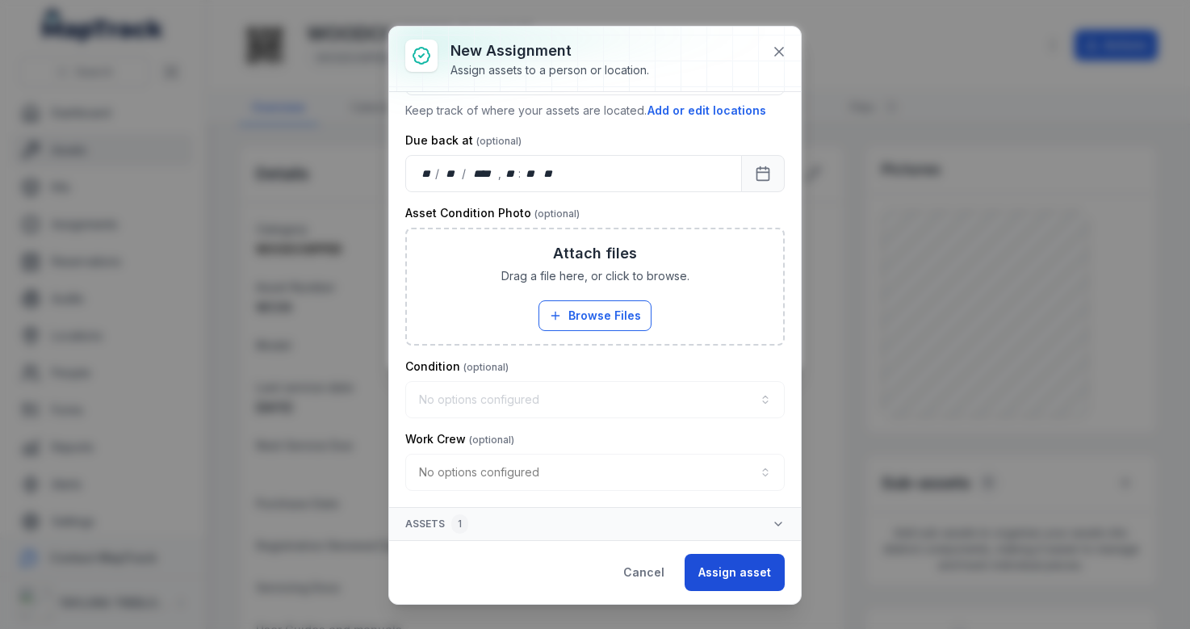
click at [734, 575] on button "Assign asset" at bounding box center [734, 572] width 100 height 37
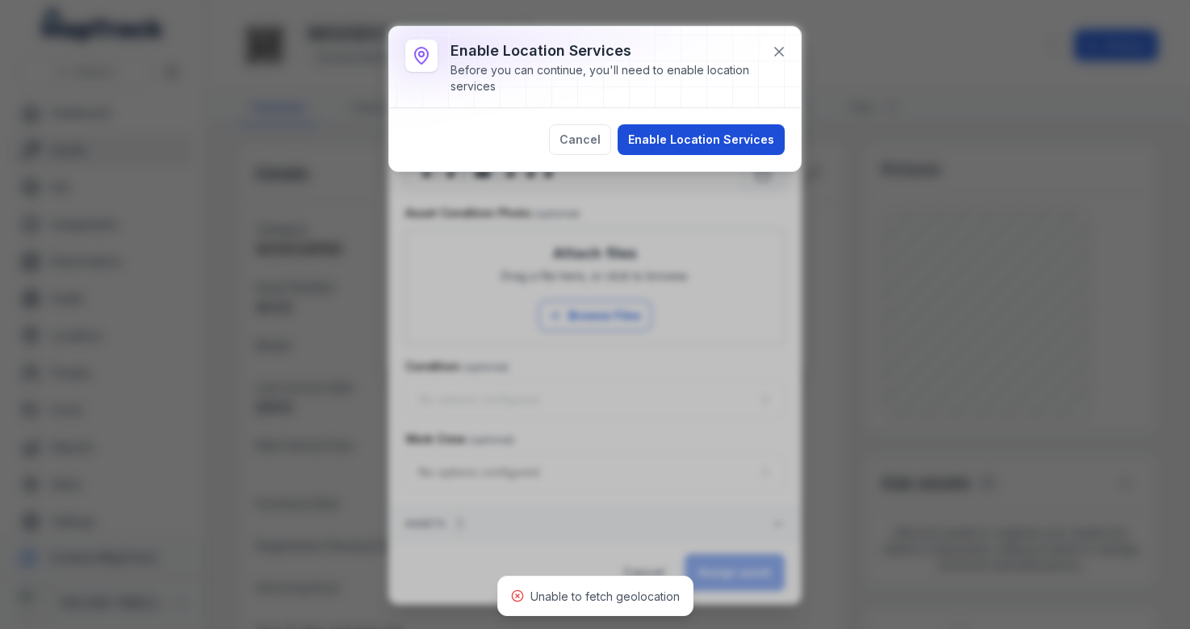
click at [700, 150] on button "Enable Location Services" at bounding box center [700, 139] width 167 height 31
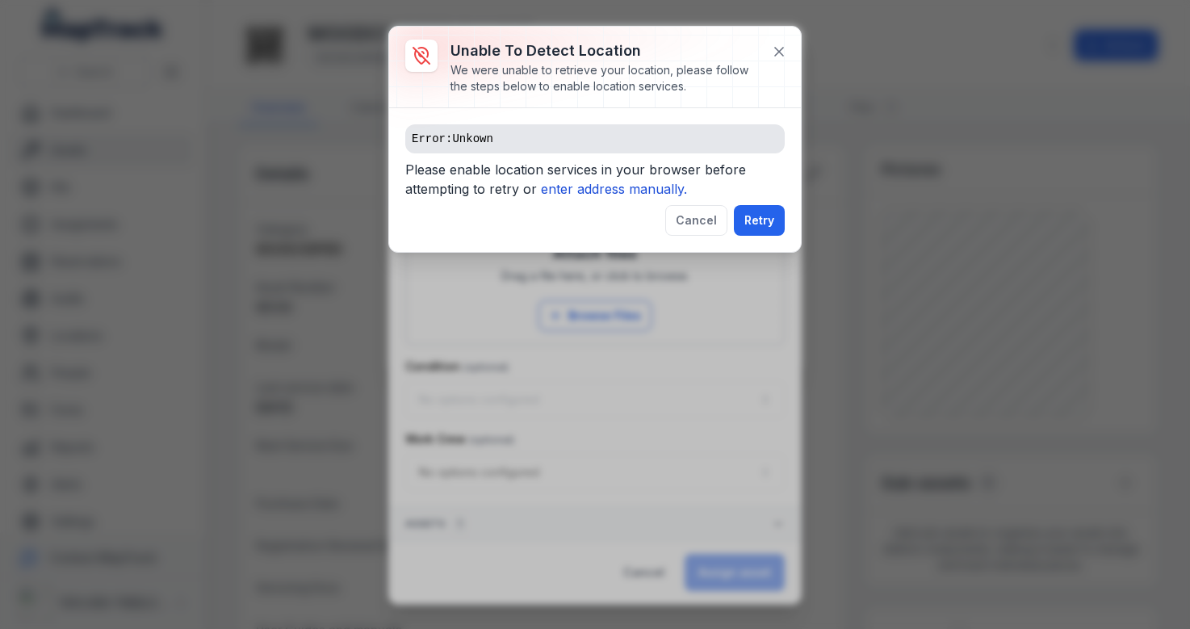
click at [625, 184] on icon "enter address manually." at bounding box center [614, 189] width 146 height 16
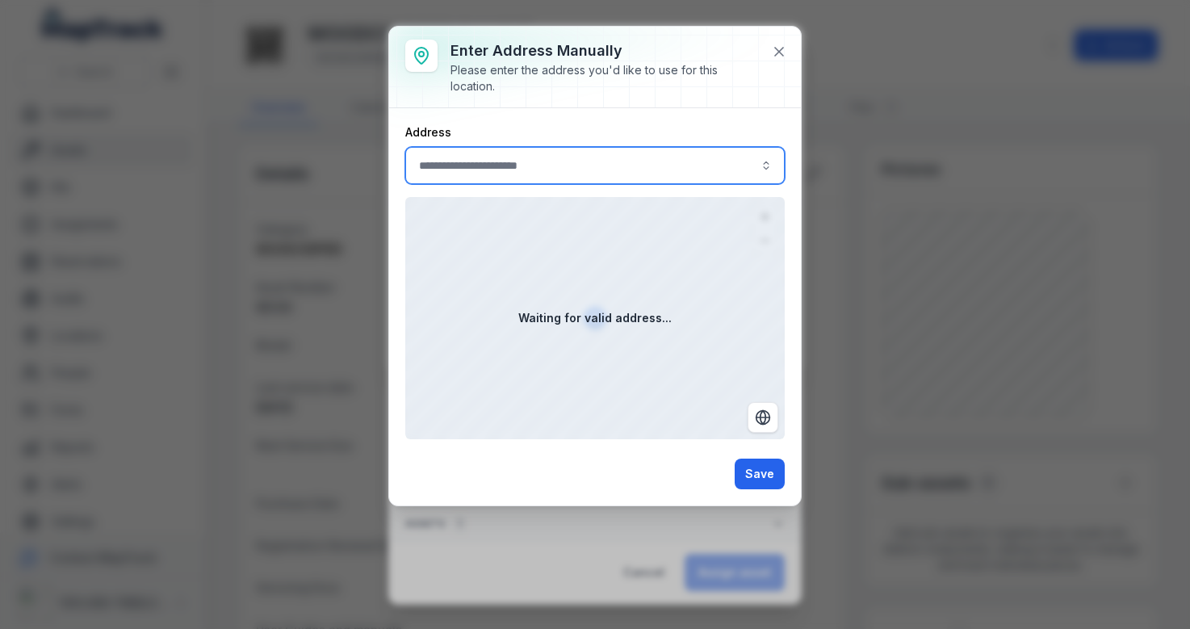
click at [597, 164] on input ":rba:-form-item-label" at bounding box center [594, 165] width 379 height 37
type input "*****"
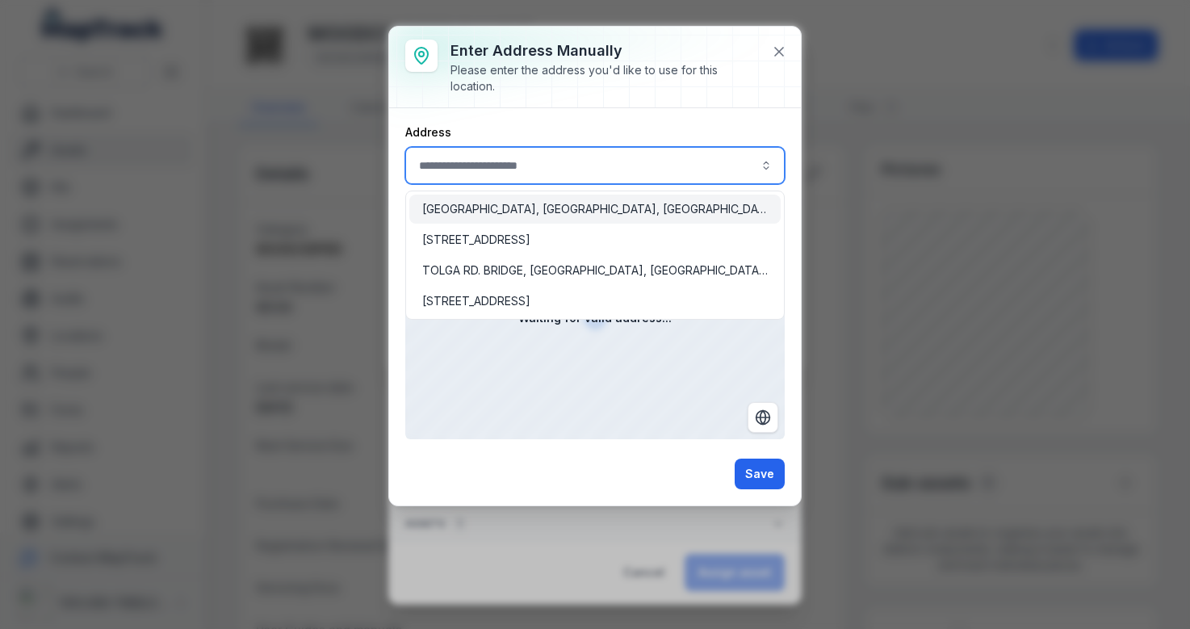
click at [579, 207] on div "[GEOGRAPHIC_DATA], [GEOGRAPHIC_DATA], [GEOGRAPHIC_DATA]" at bounding box center [594, 209] width 345 height 16
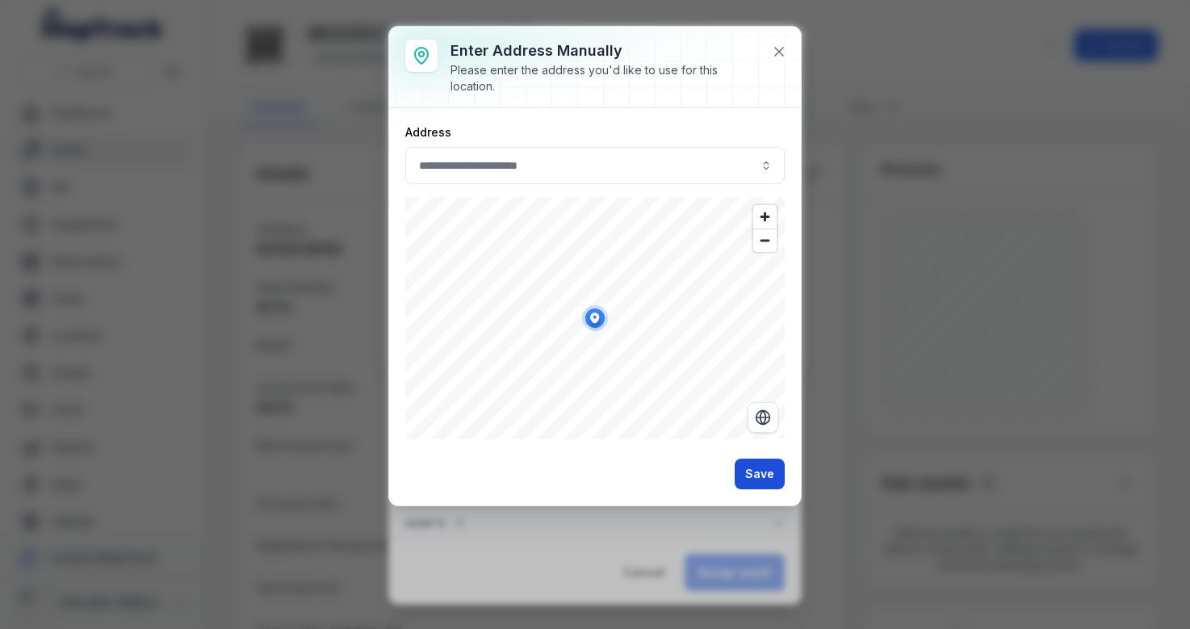
click at [758, 477] on button "Save" at bounding box center [759, 473] width 50 height 31
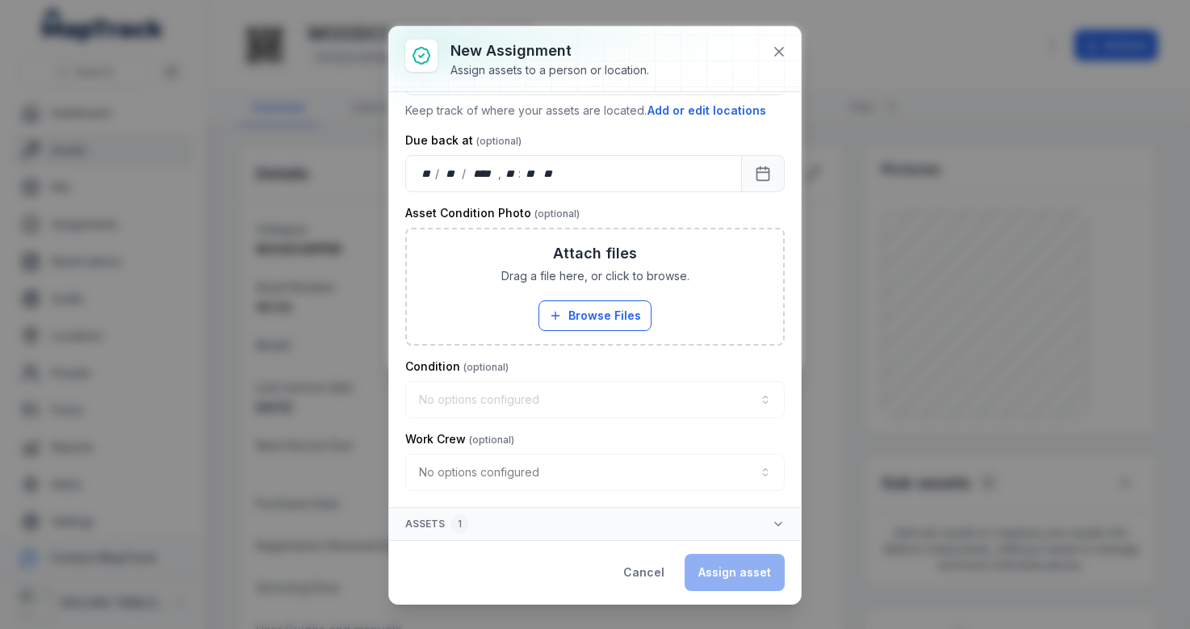
click at [731, 568] on div "Cancel Assign asset" at bounding box center [696, 572] width 175 height 37
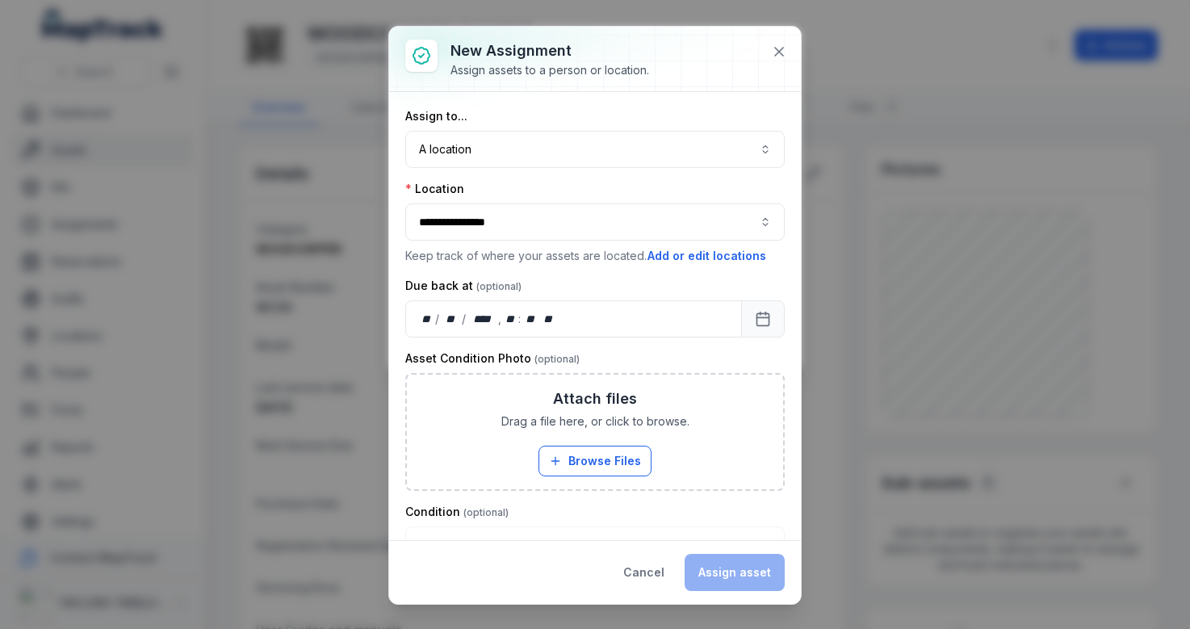
scroll to position [0, 0]
click at [774, 57] on icon at bounding box center [779, 52] width 16 height 16
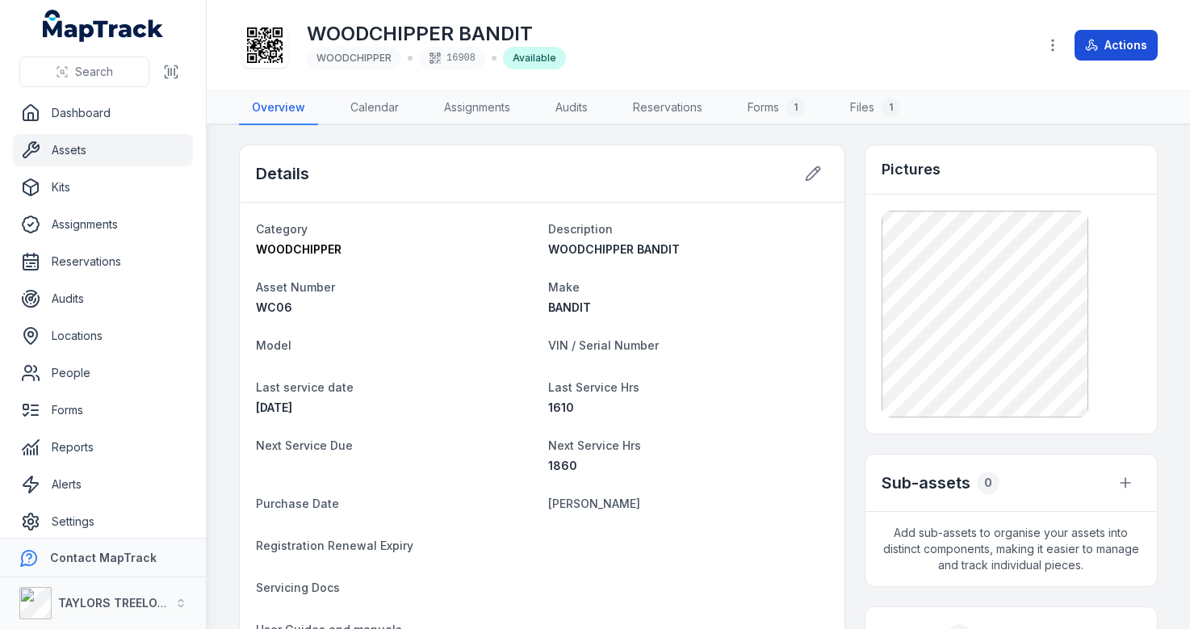
click at [1122, 36] on button "Actions" at bounding box center [1115, 45] width 83 height 31
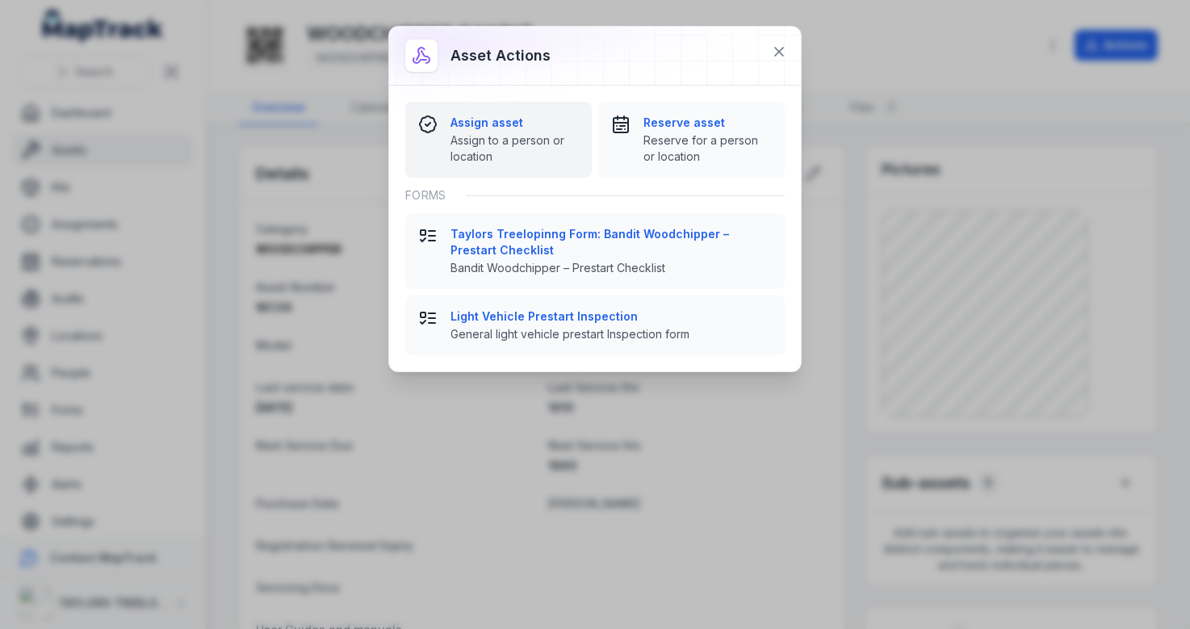
click at [558, 141] on span "Assign to a person or location" at bounding box center [514, 148] width 128 height 32
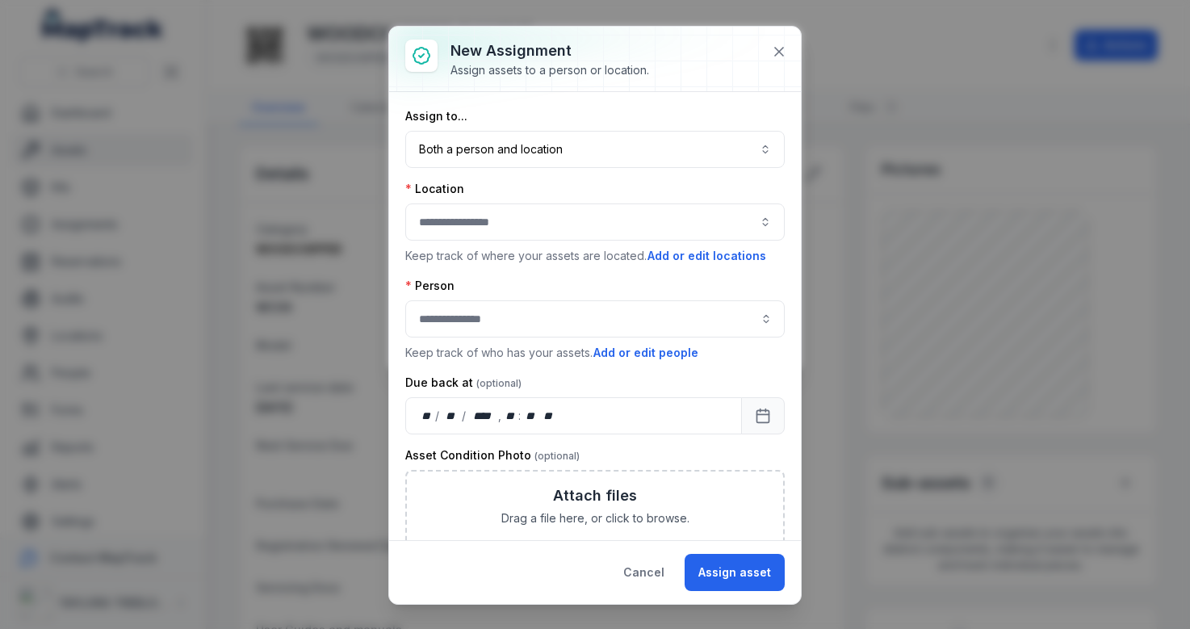
click at [507, 221] on button "button" at bounding box center [594, 221] width 379 height 37
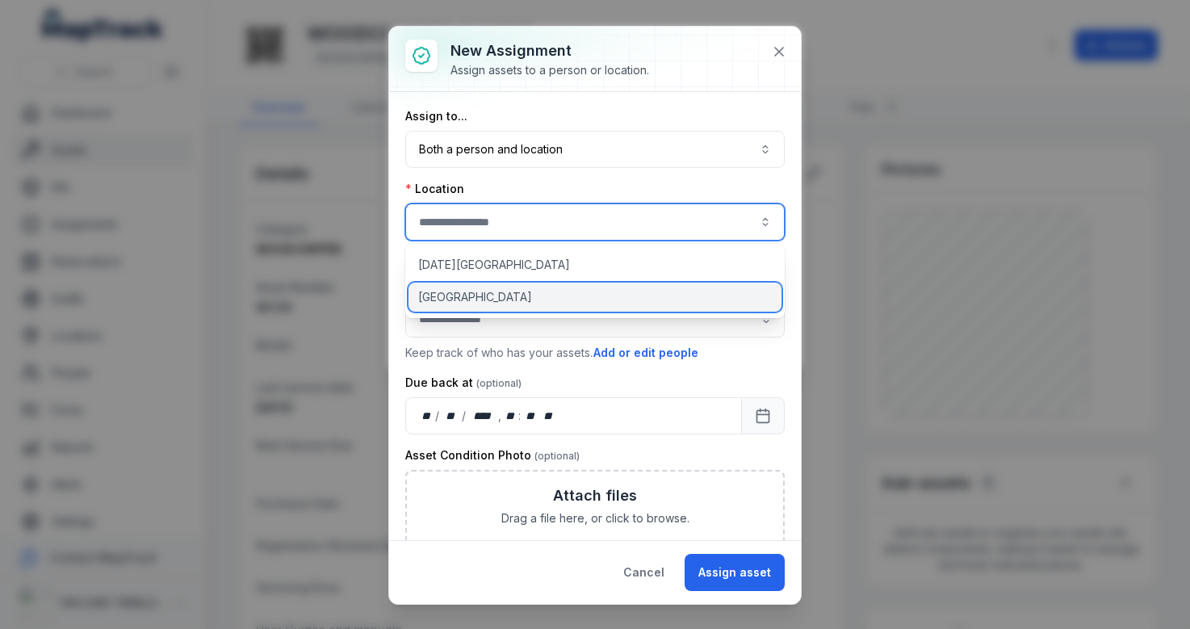
click at [497, 294] on span "[GEOGRAPHIC_DATA]" at bounding box center [475, 297] width 114 height 16
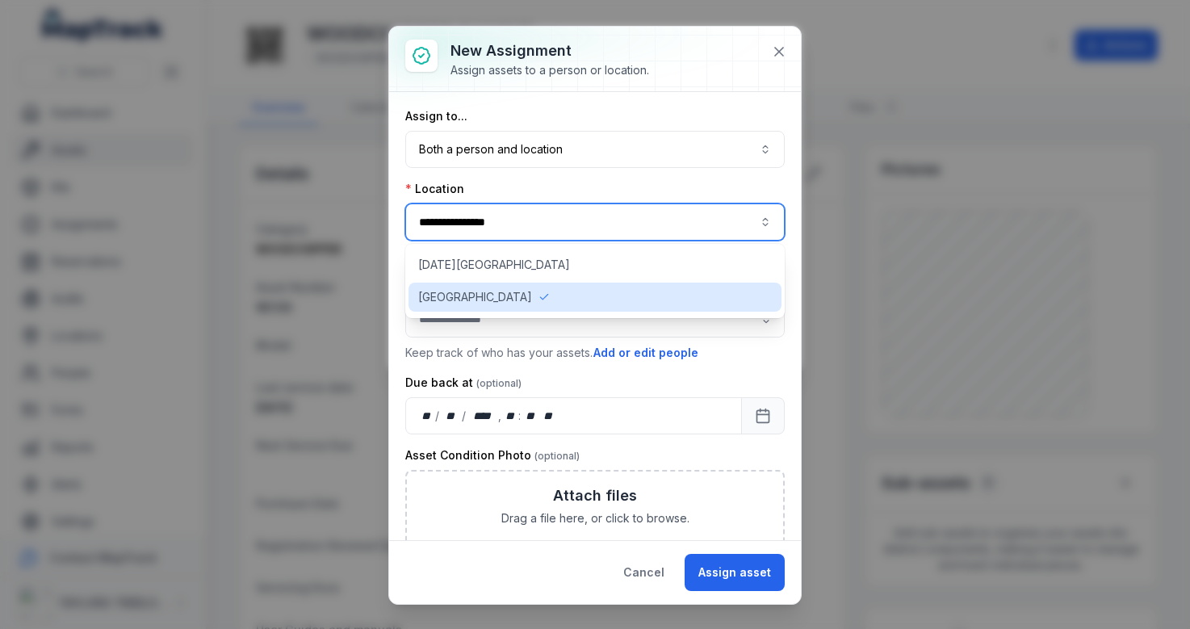
type input "**********"
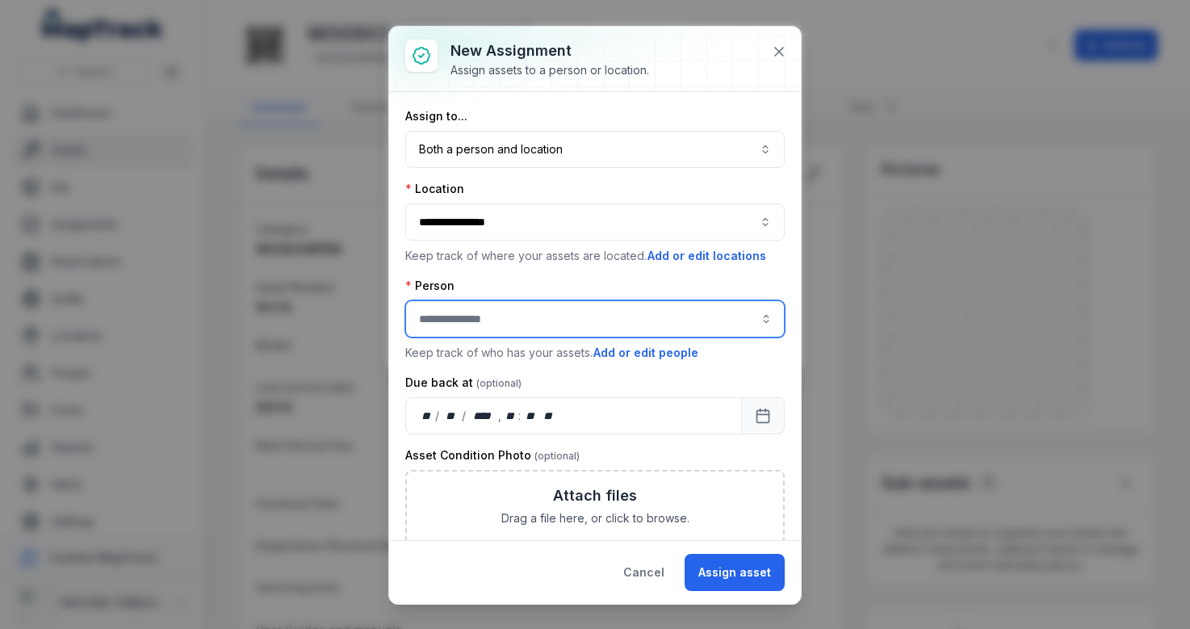
click at [516, 324] on input "assignment-add:person-label" at bounding box center [594, 318] width 379 height 37
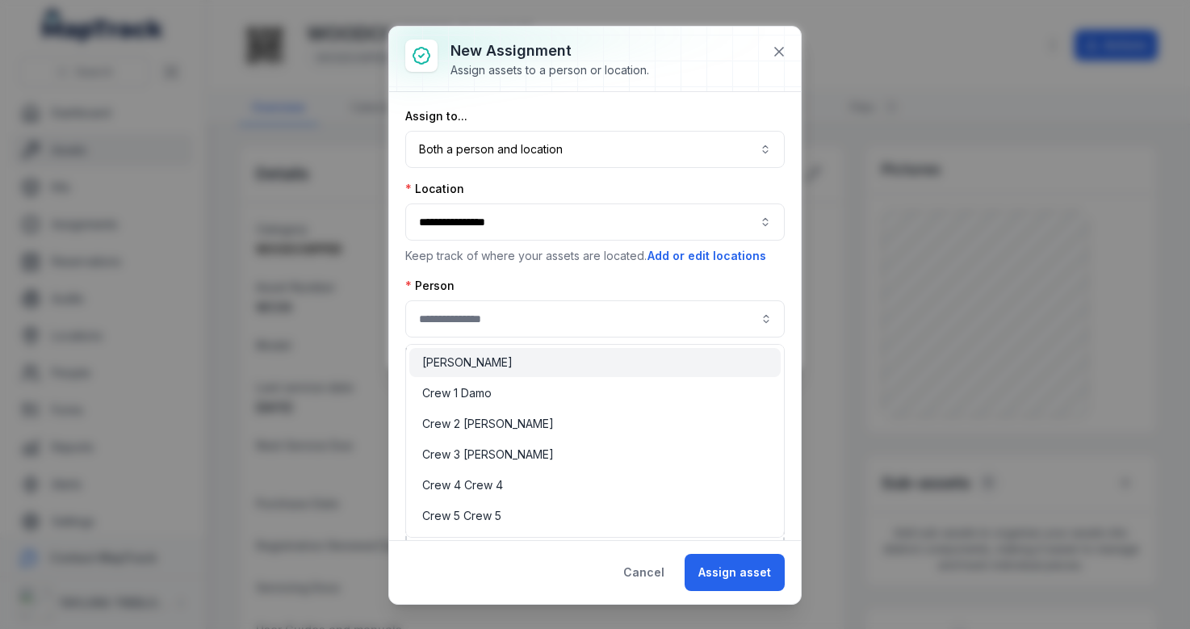
click at [561, 286] on div "Person Keep track of who has your assets. Add or edit people" at bounding box center [594, 320] width 379 height 84
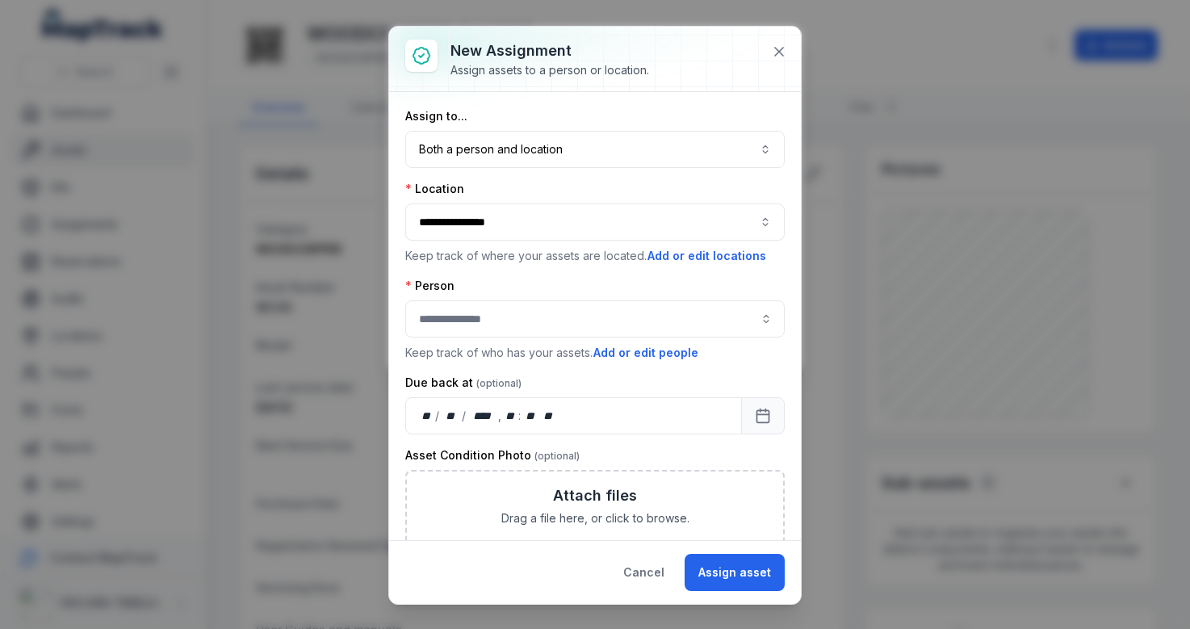
click at [612, 143] on button "Both a person and location ****" at bounding box center [594, 149] width 379 height 37
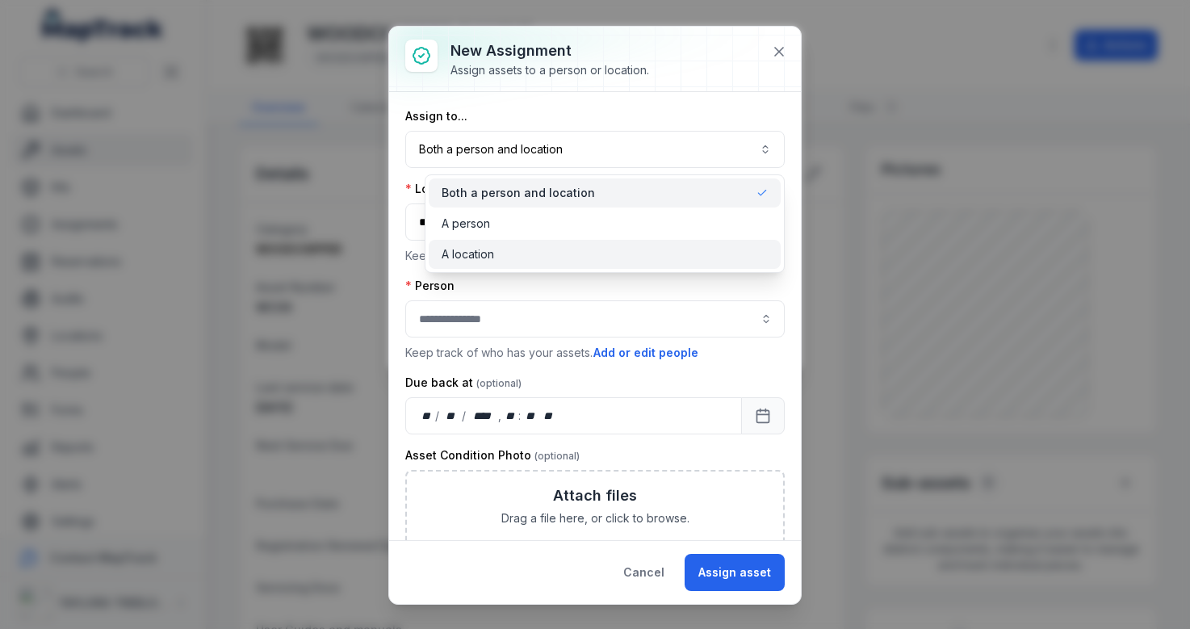
click at [575, 257] on div "A location" at bounding box center [604, 254] width 327 height 16
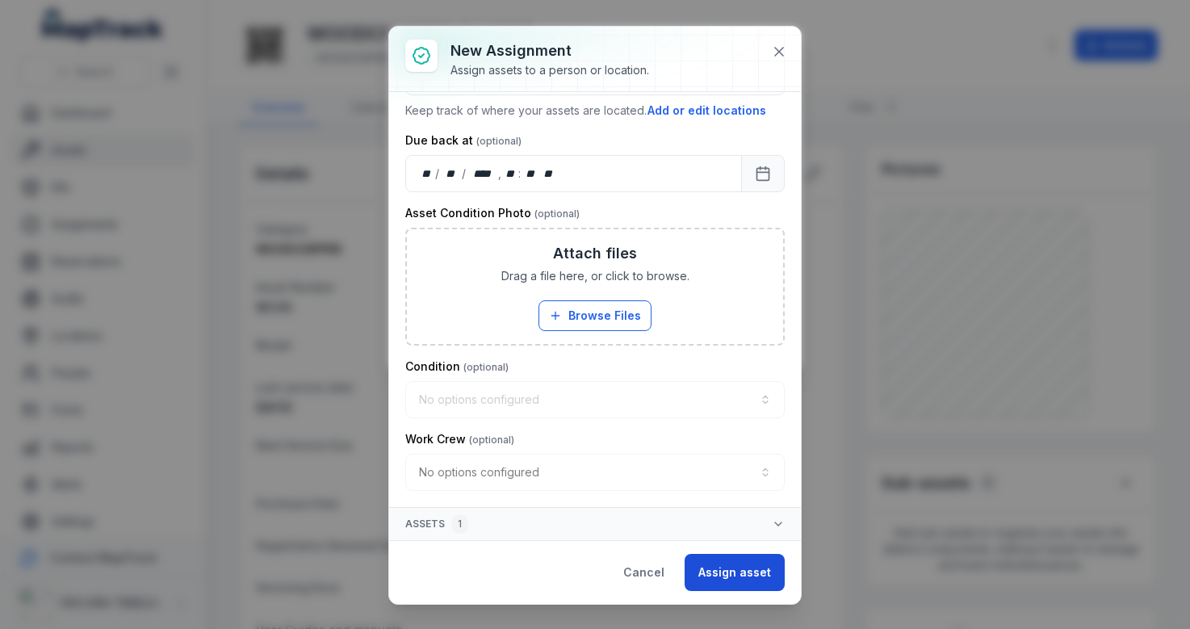
scroll to position [145, 0]
click at [703, 569] on button "Assign asset" at bounding box center [734, 572] width 100 height 37
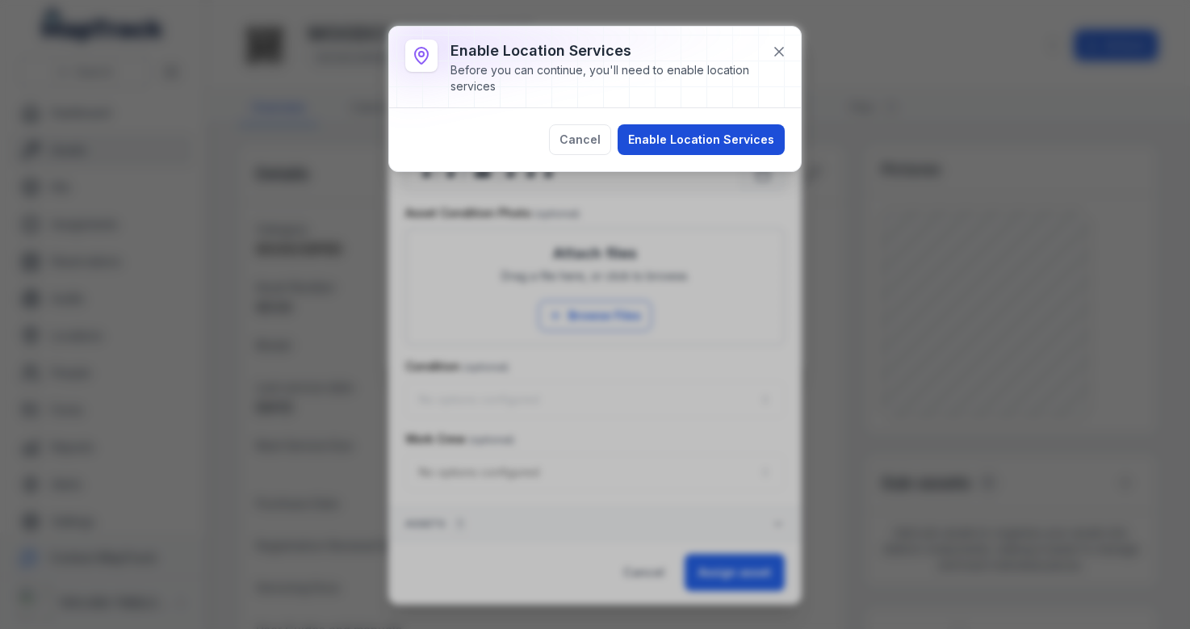
click at [684, 149] on button "Enable Location Services" at bounding box center [700, 139] width 167 height 31
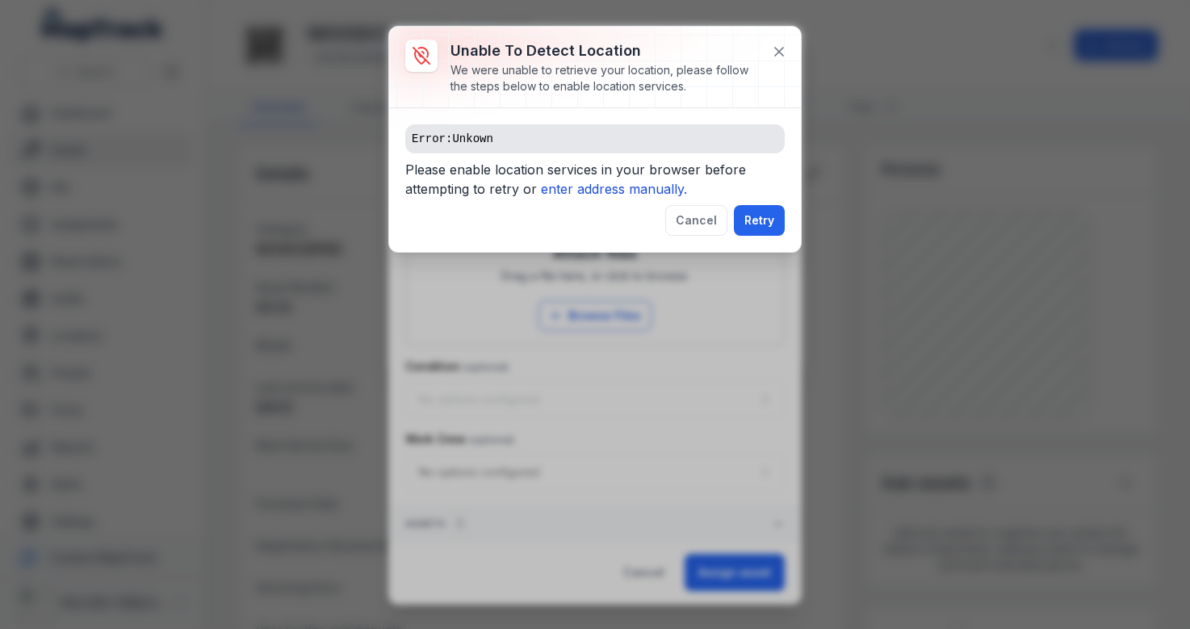
click at [639, 197] on span "Please enable location services in your browser before attempting to retry or e…" at bounding box center [594, 182] width 379 height 45
click at [639, 191] on icon "enter address manually." at bounding box center [614, 189] width 146 height 16
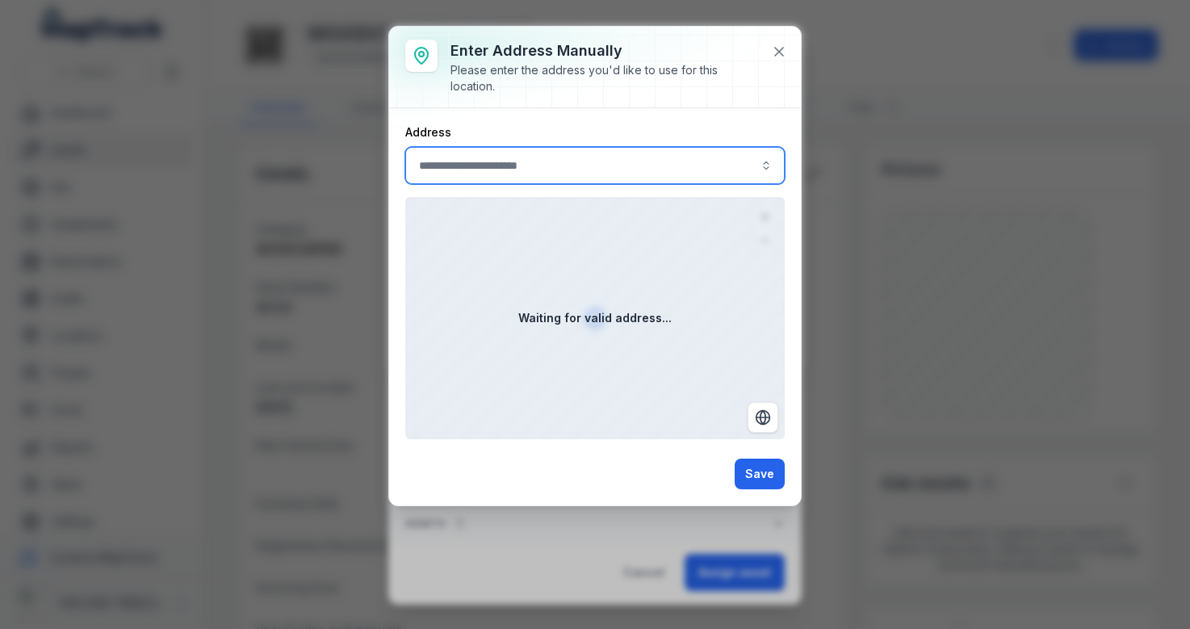
click at [530, 181] on input ":reb:-form-item-label" at bounding box center [594, 165] width 379 height 37
type input "*****"
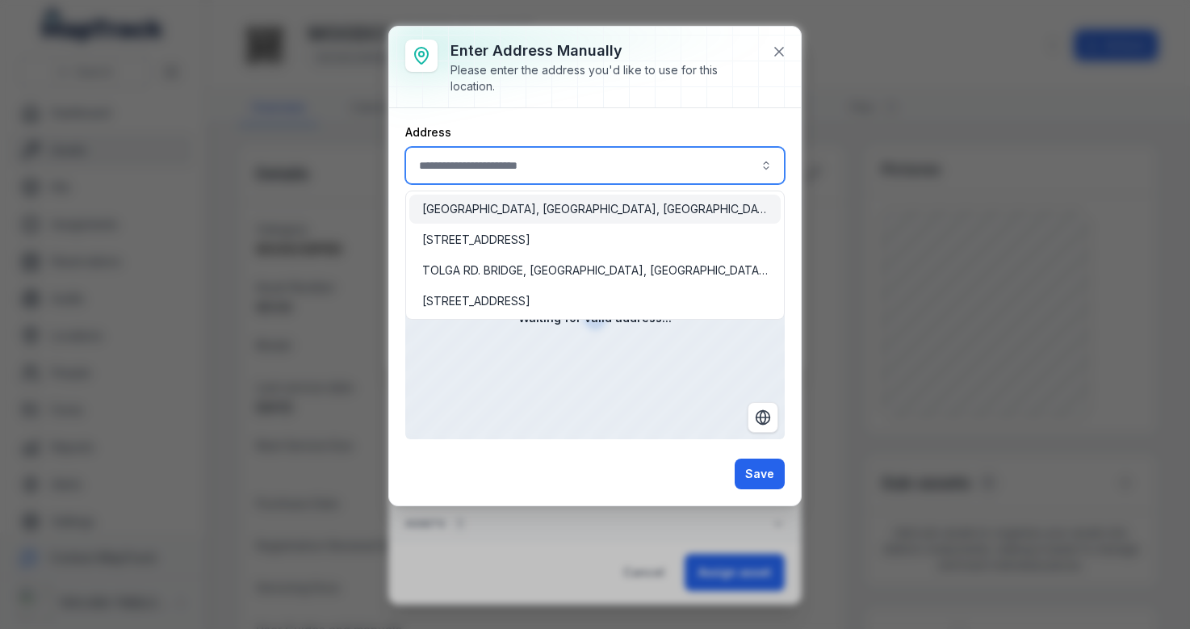
click at [534, 218] on div "[GEOGRAPHIC_DATA], [GEOGRAPHIC_DATA], [GEOGRAPHIC_DATA]" at bounding box center [594, 208] width 371 height 29
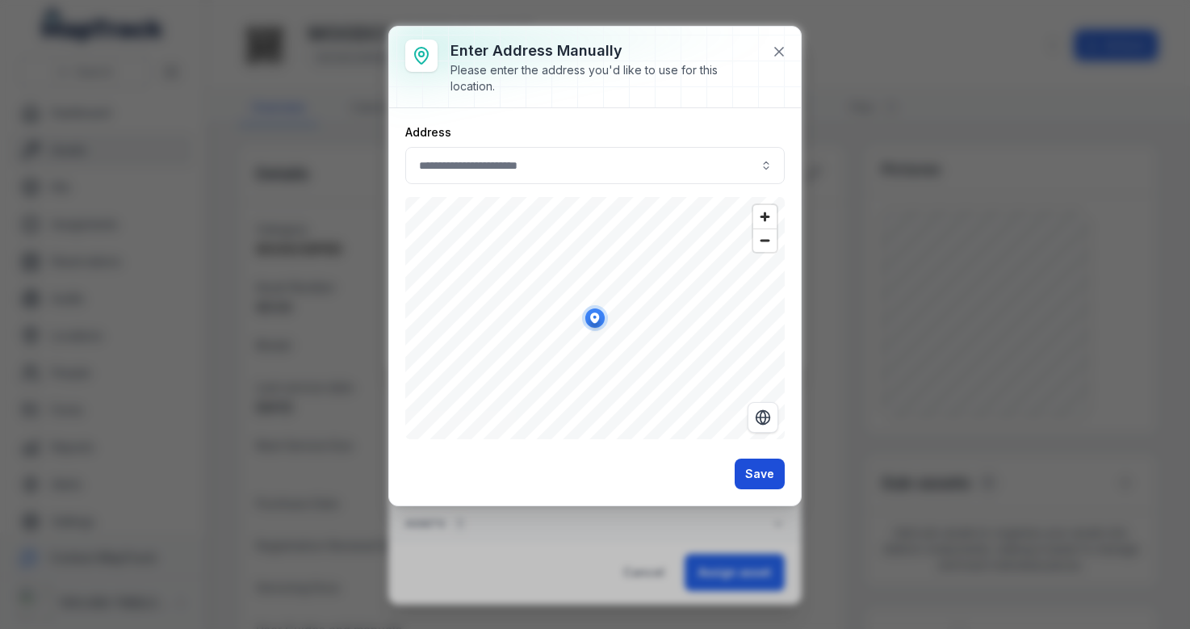
click at [750, 472] on button "Save" at bounding box center [759, 473] width 50 height 31
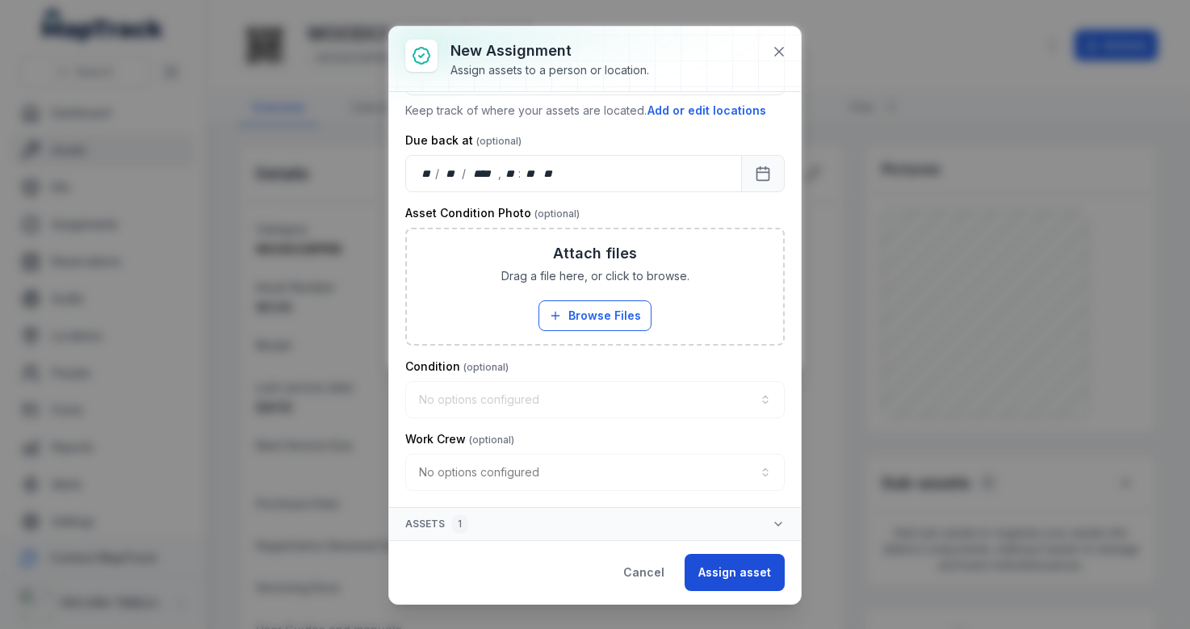
click at [745, 572] on button "Assign asset" at bounding box center [734, 572] width 100 height 37
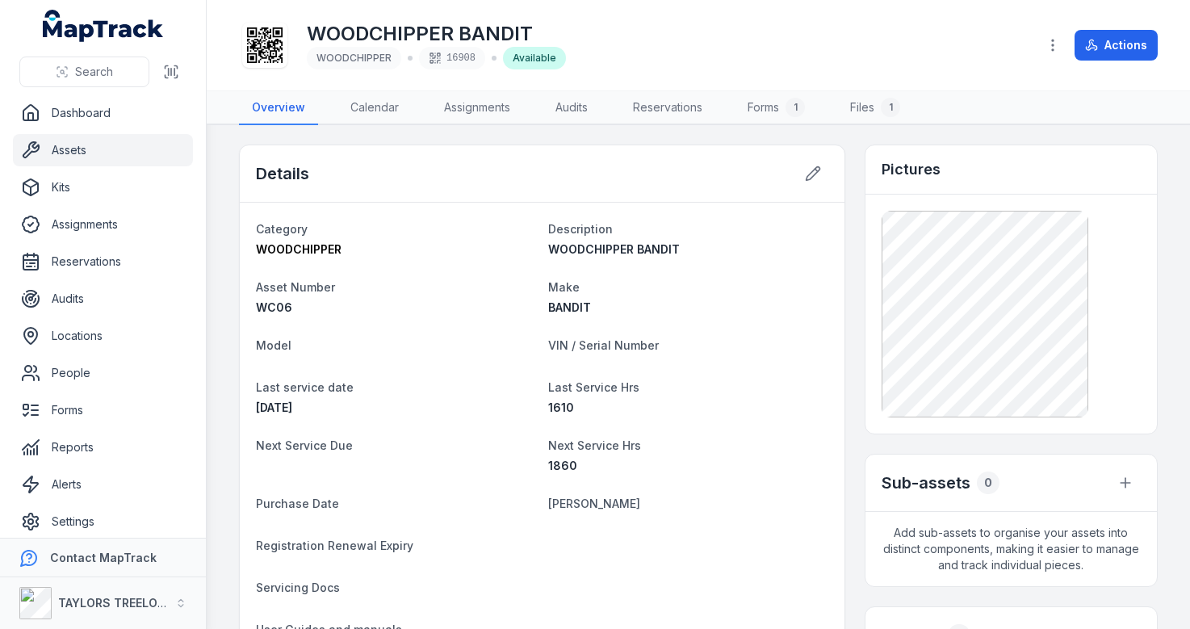
scroll to position [-2, 0]
